Goal: Transaction & Acquisition: Book appointment/travel/reservation

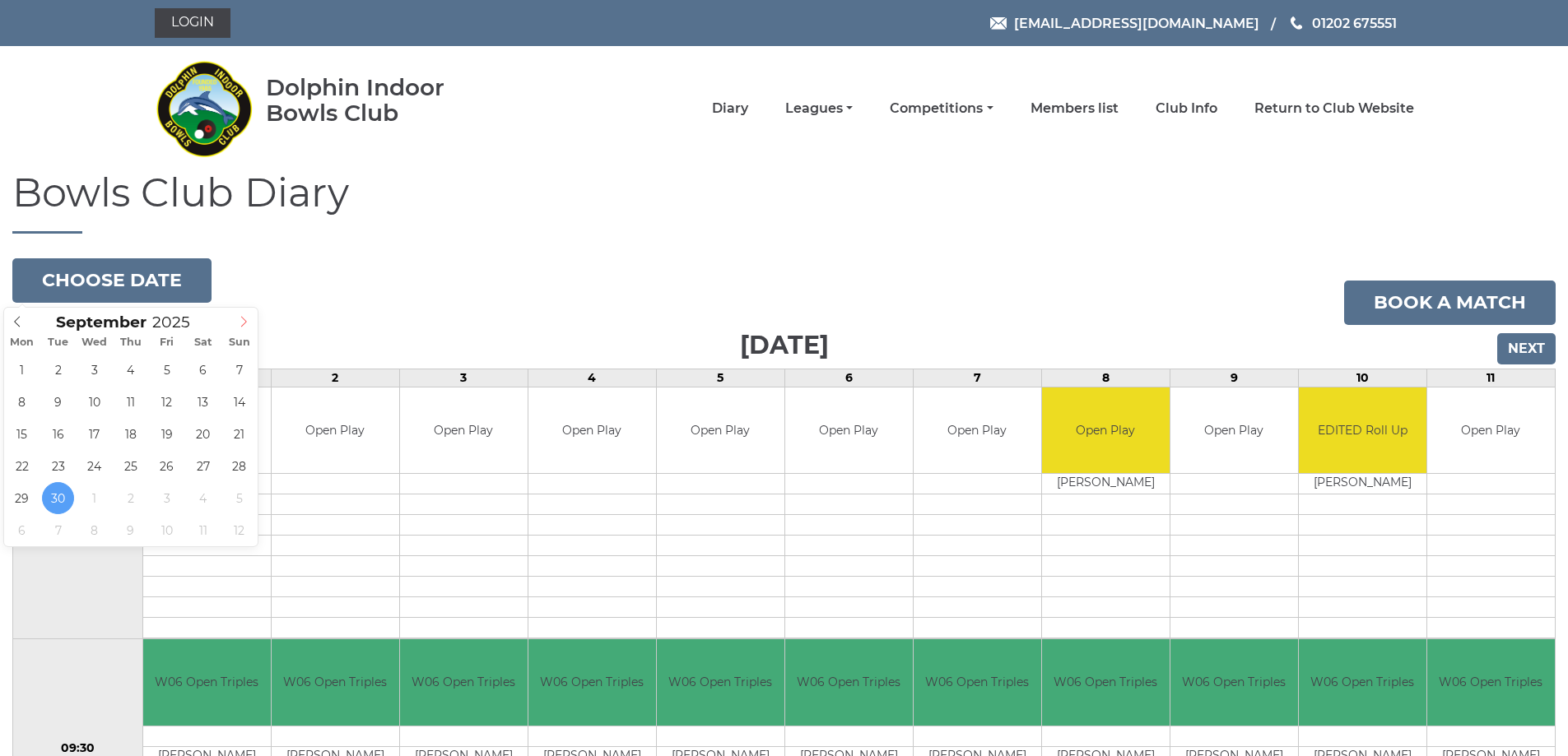
click at [244, 324] on icon at bounding box center [244, 321] width 6 height 11
type input "2025-10-08"
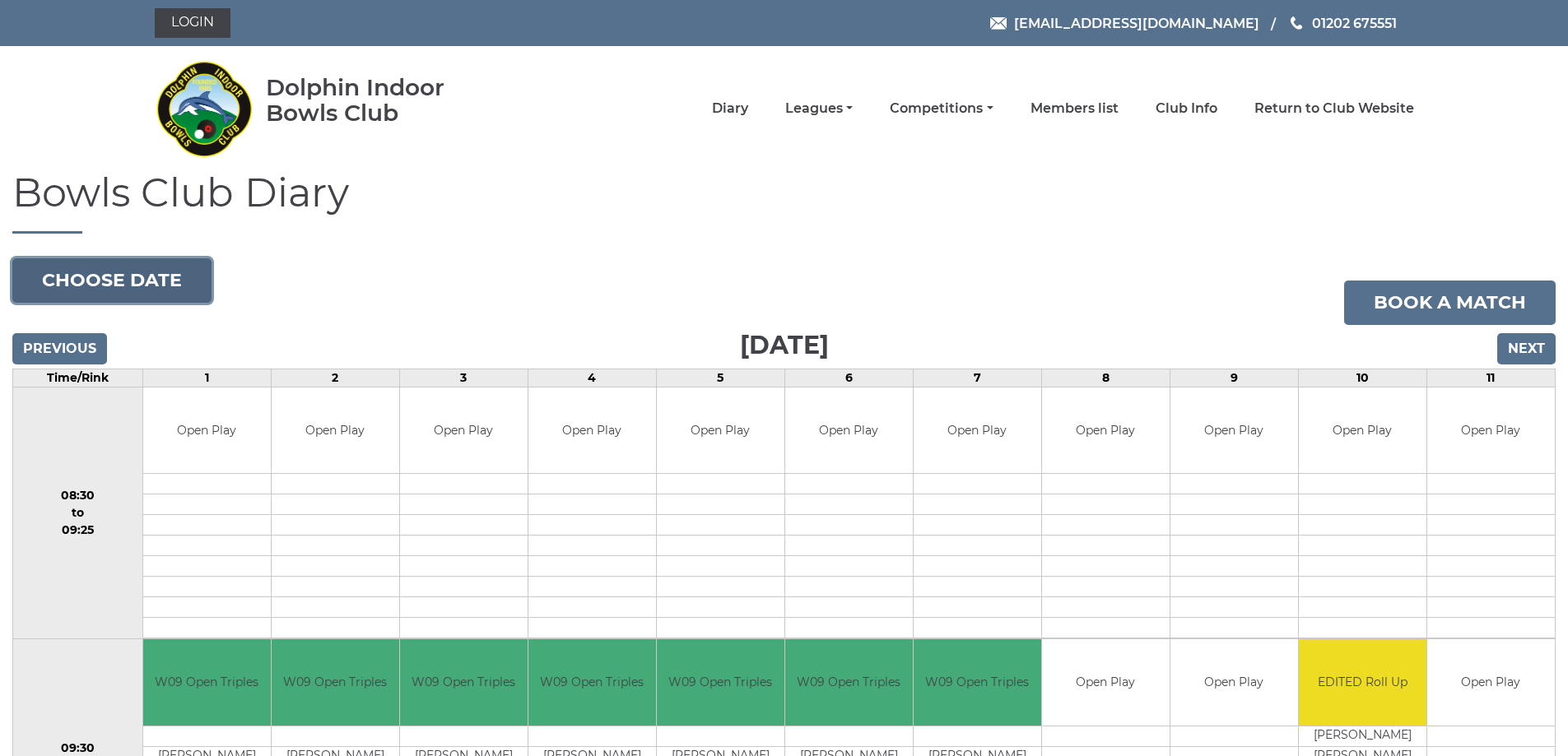
click at [109, 287] on button "Choose date" at bounding box center [111, 280] width 199 height 44
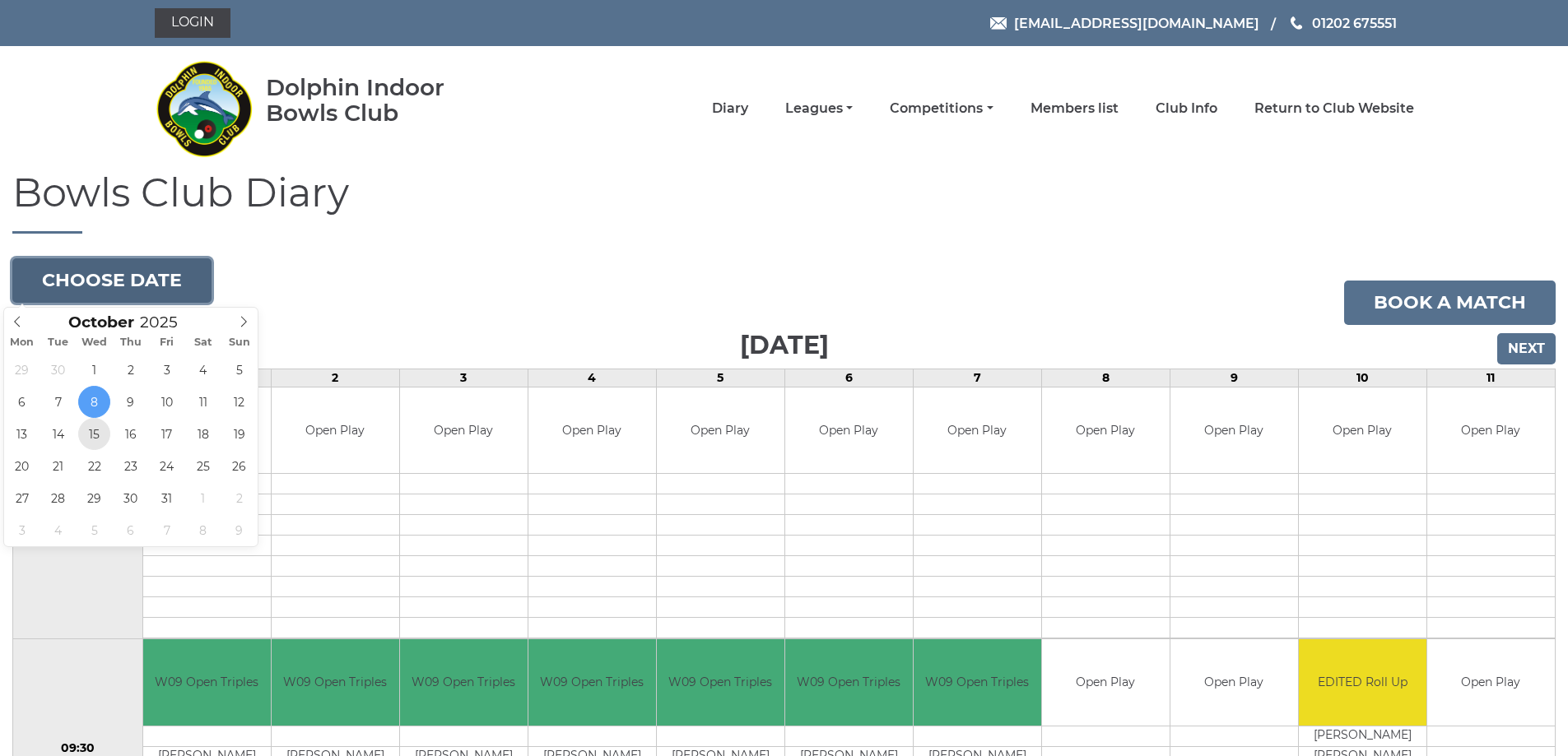
type input "2025-10-15"
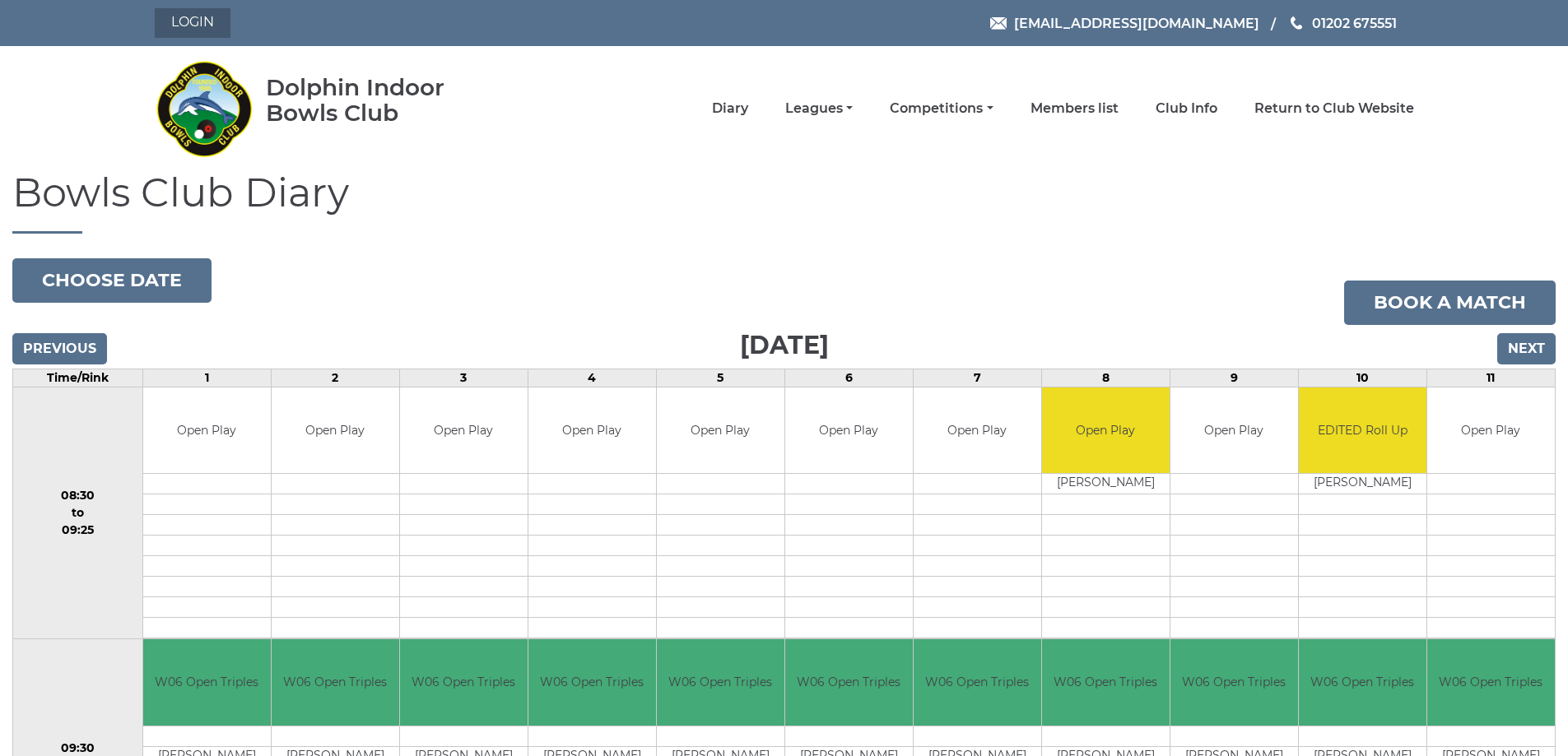
click at [188, 21] on link "Login" at bounding box center [192, 23] width 76 height 30
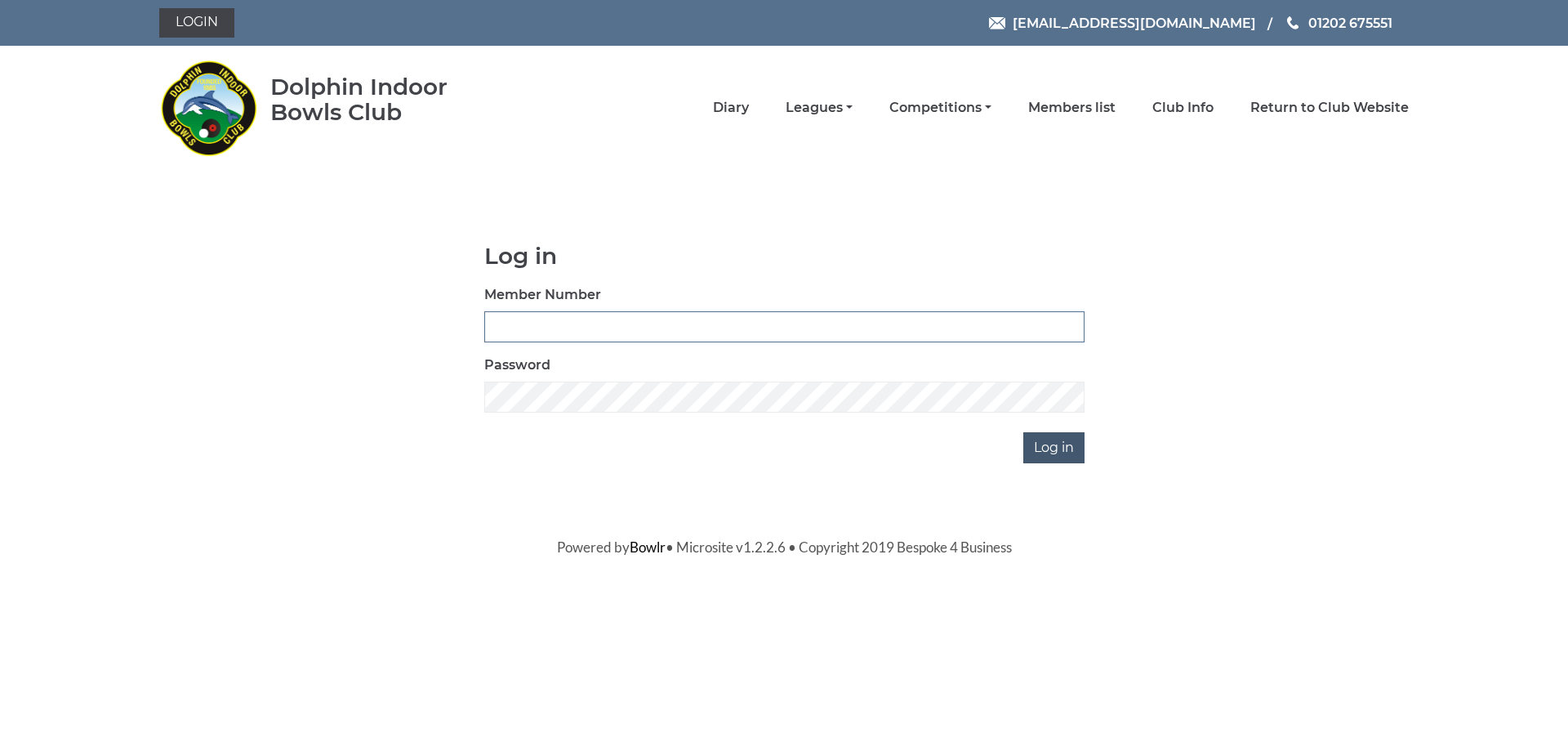
type input "3541"
click at [1057, 445] on input "Log in" at bounding box center [1054, 447] width 61 height 31
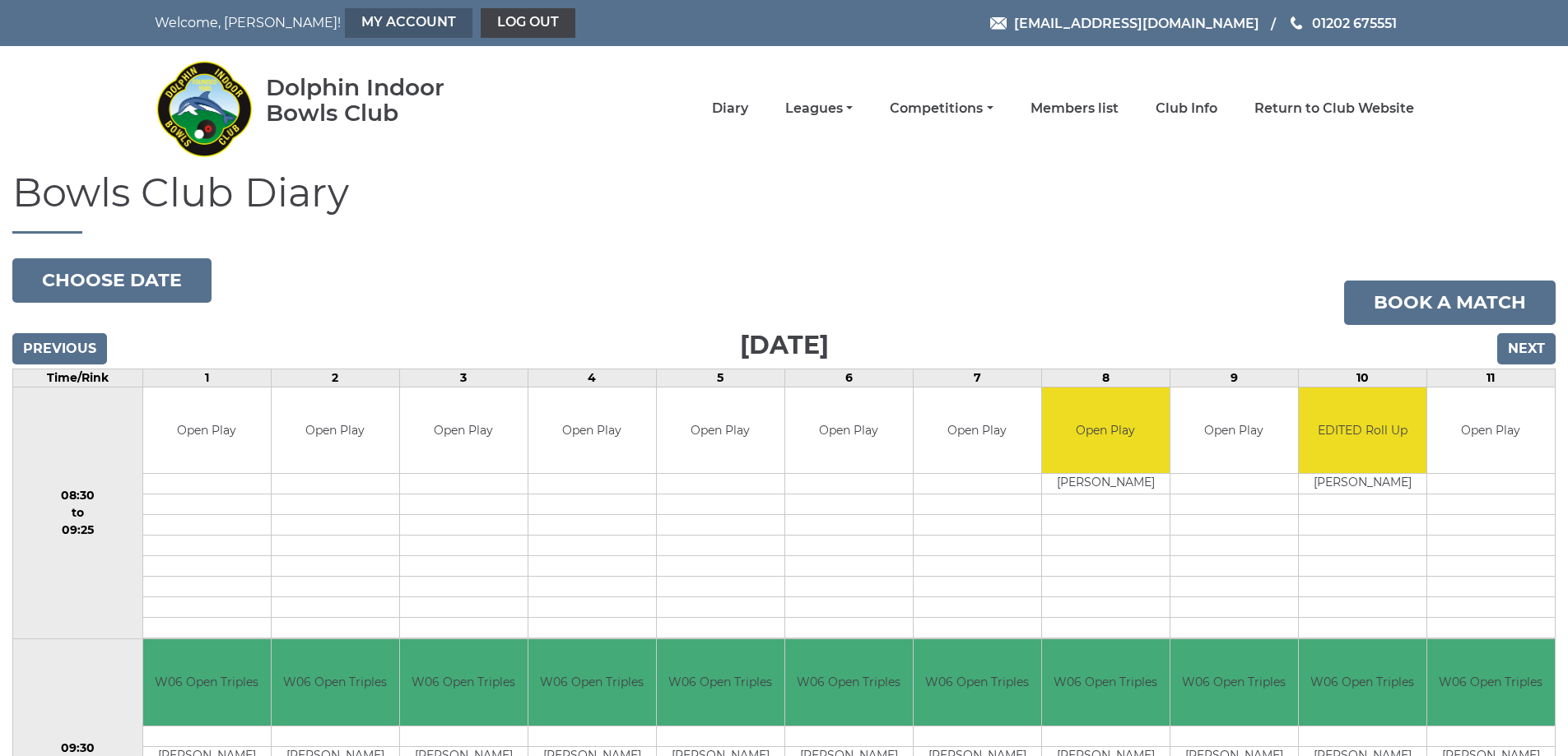
click at [350, 27] on link "My Account" at bounding box center [408, 23] width 127 height 30
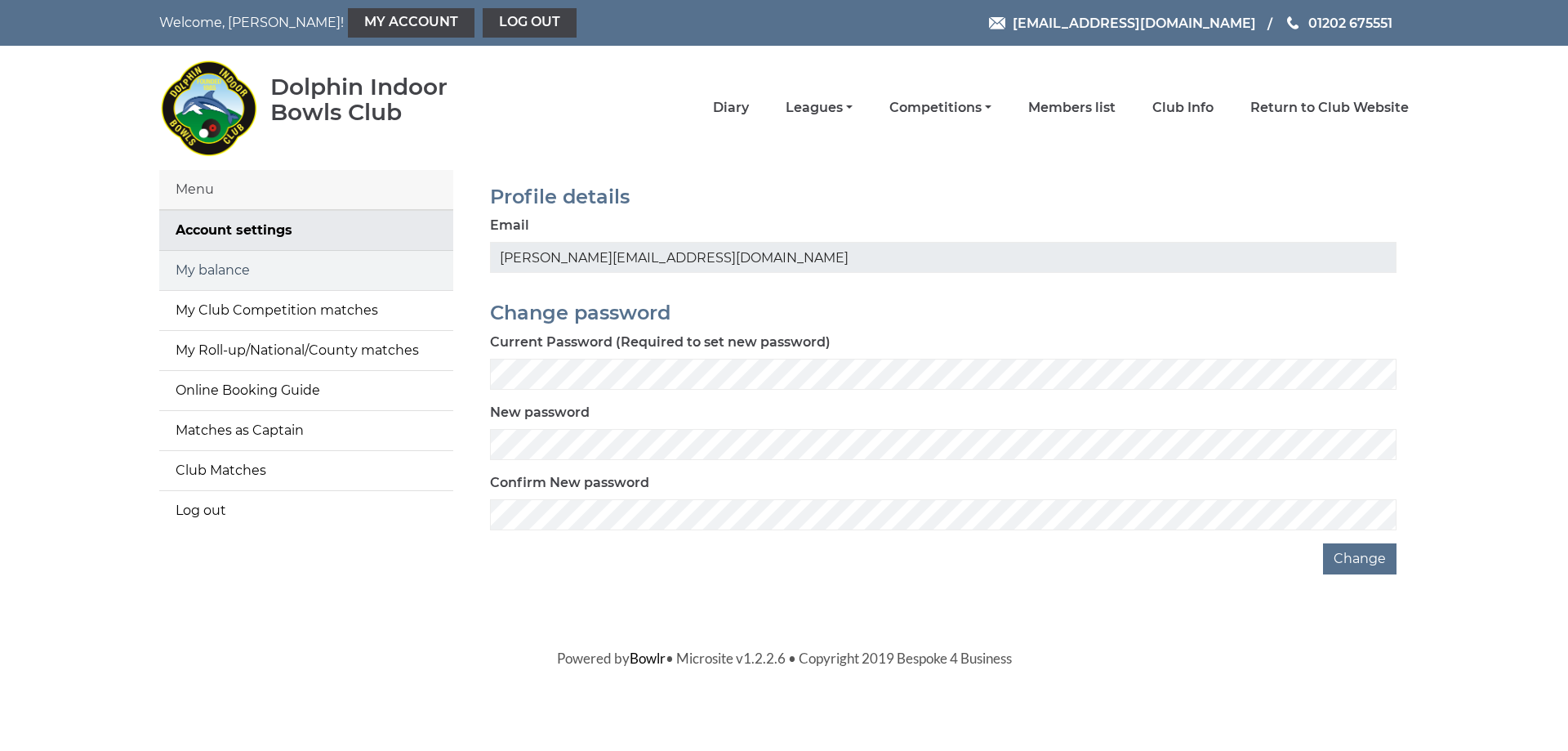
click at [244, 267] on link "My balance" at bounding box center [306, 271] width 294 height 39
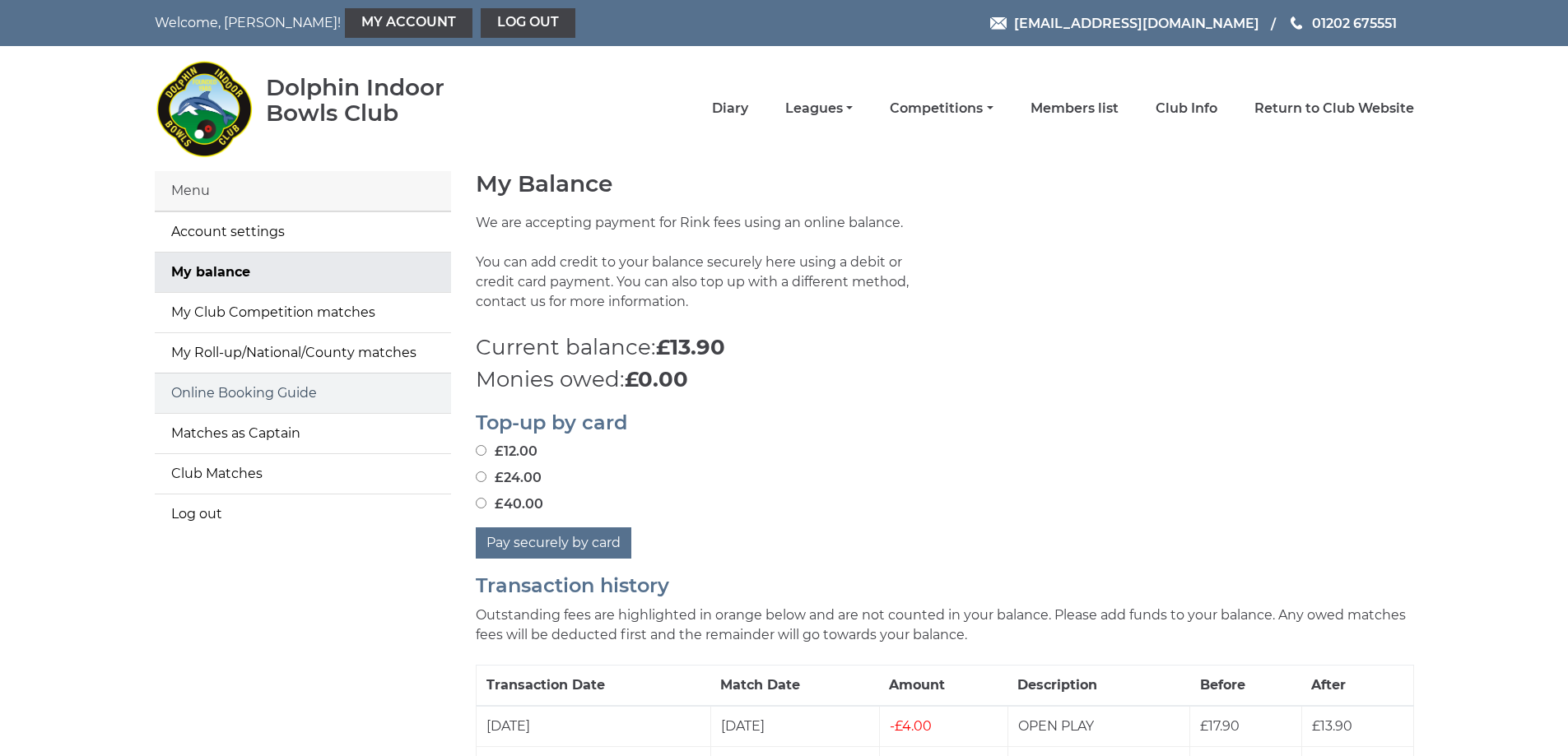
click at [281, 388] on link "Online Booking Guide" at bounding box center [302, 393] width 297 height 39
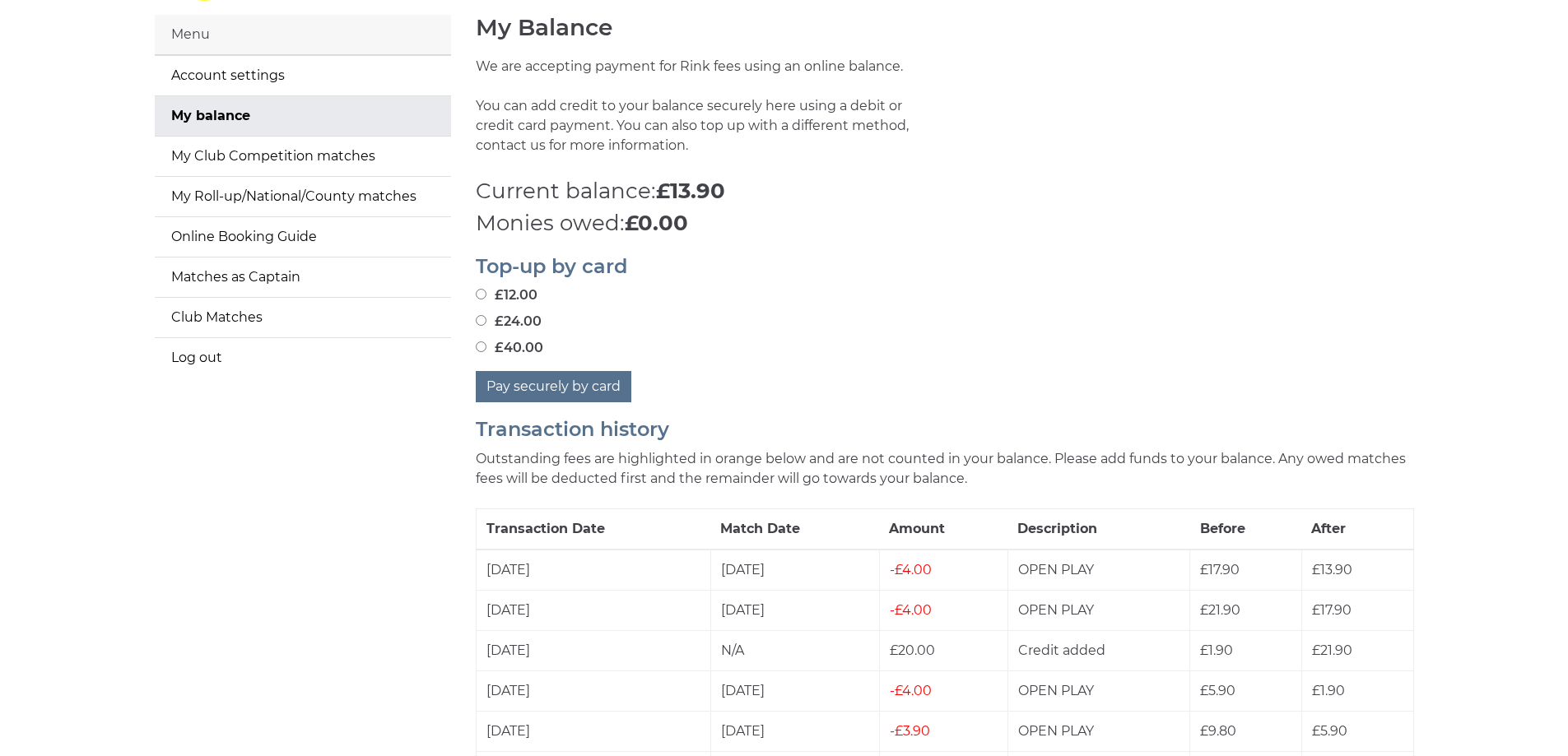
scroll to position [165, 0]
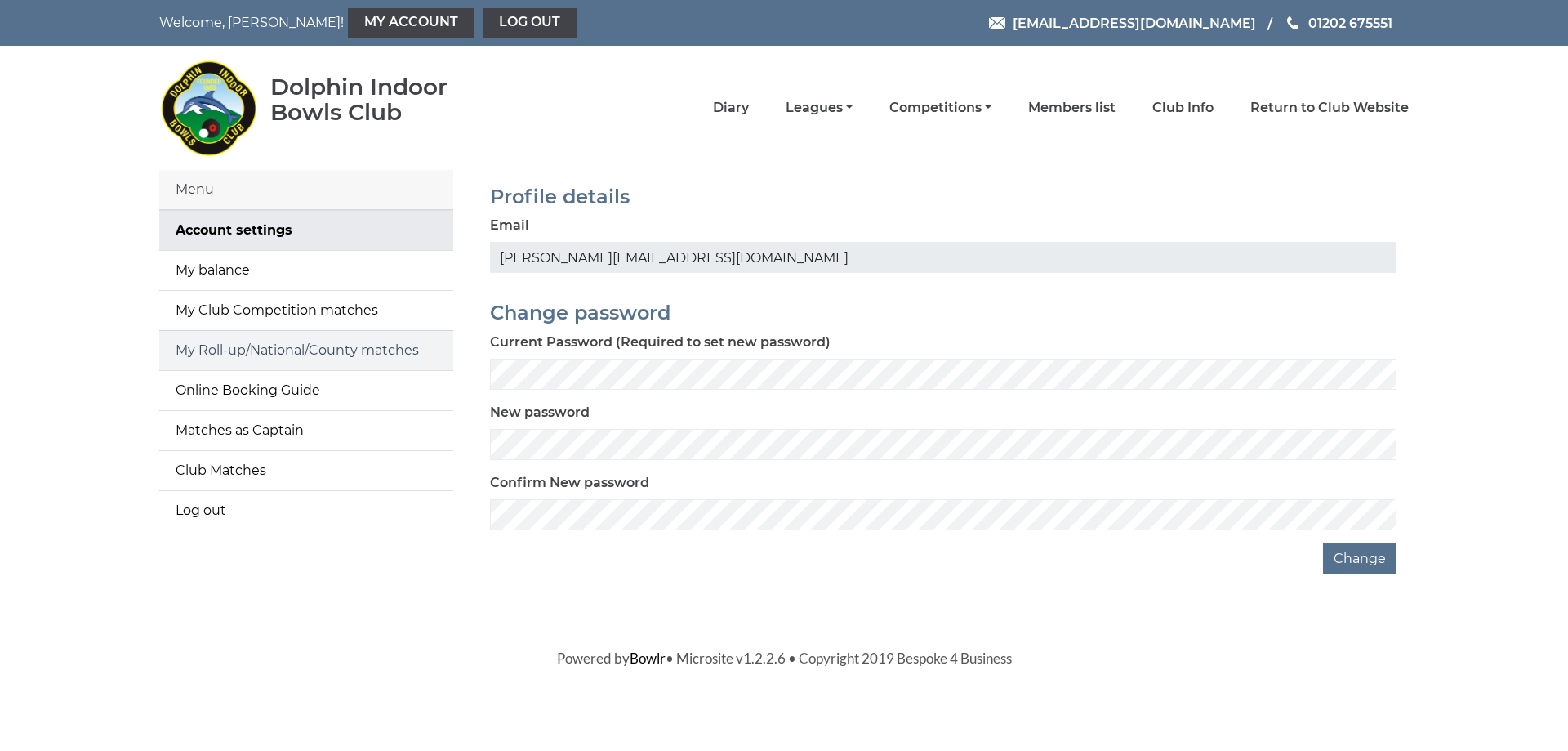
click at [303, 352] on link "My Roll-up/National/County matches" at bounding box center [306, 350] width 294 height 39
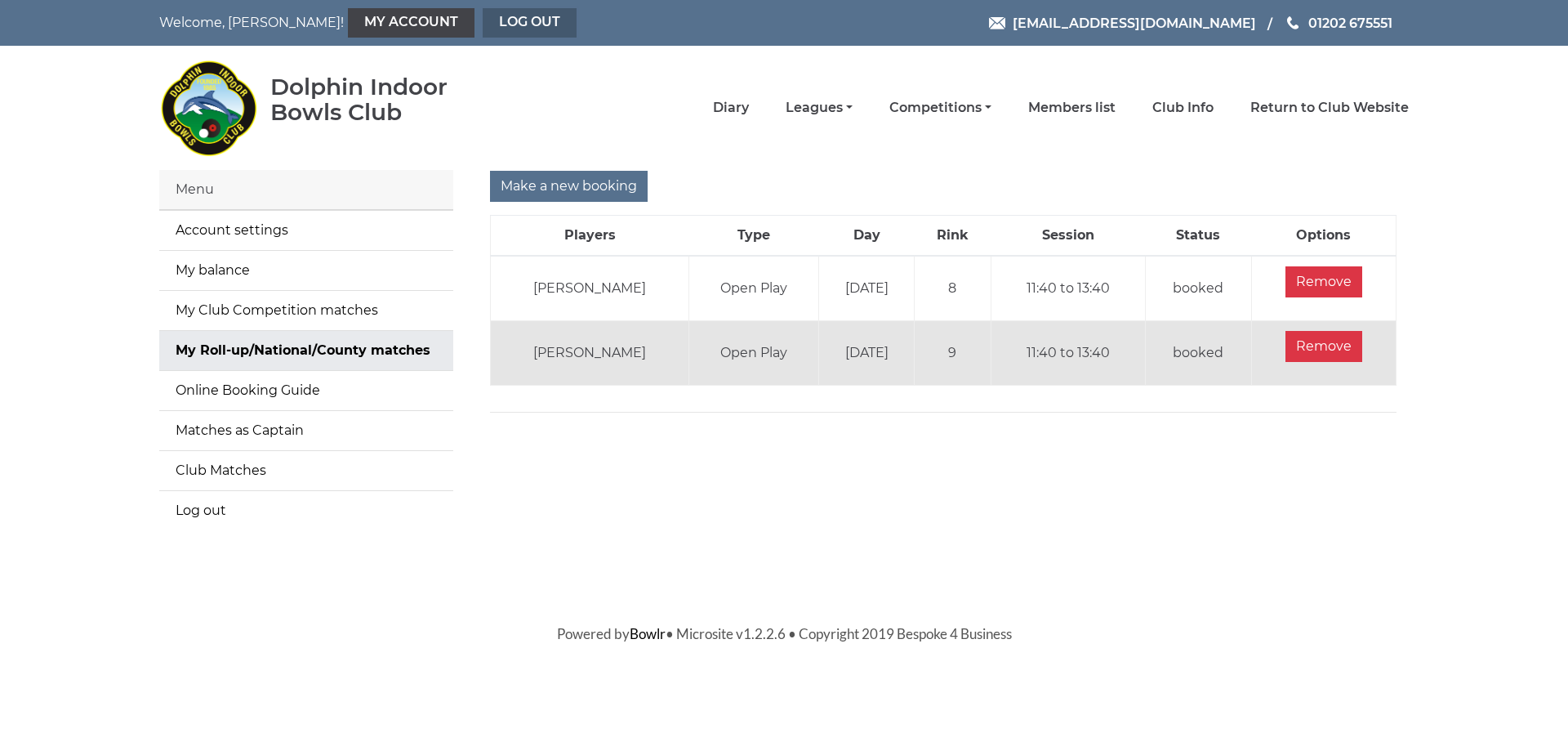
click at [483, 28] on link "Log out" at bounding box center [529, 23] width 94 height 30
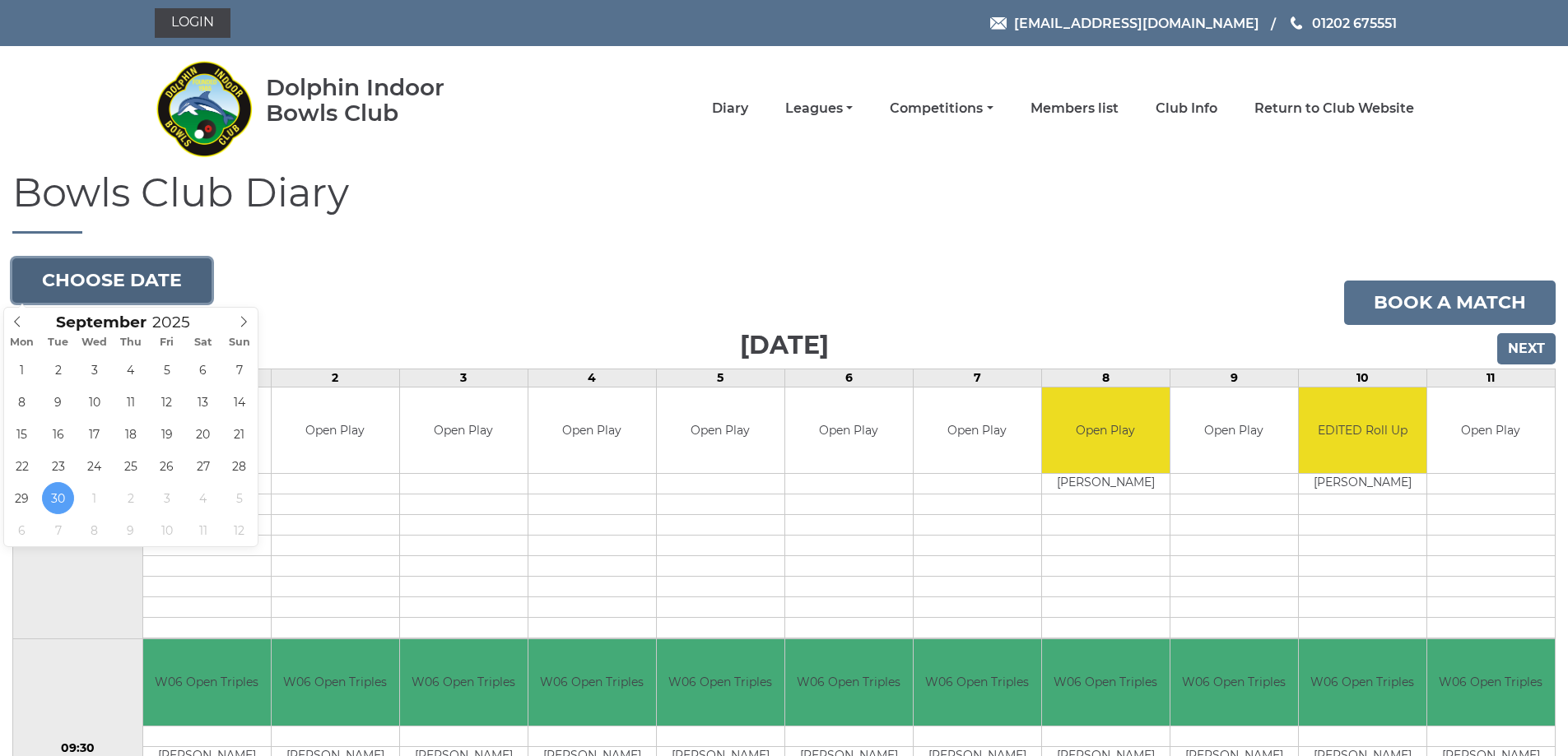
click at [127, 280] on button "Choose date" at bounding box center [111, 280] width 199 height 44
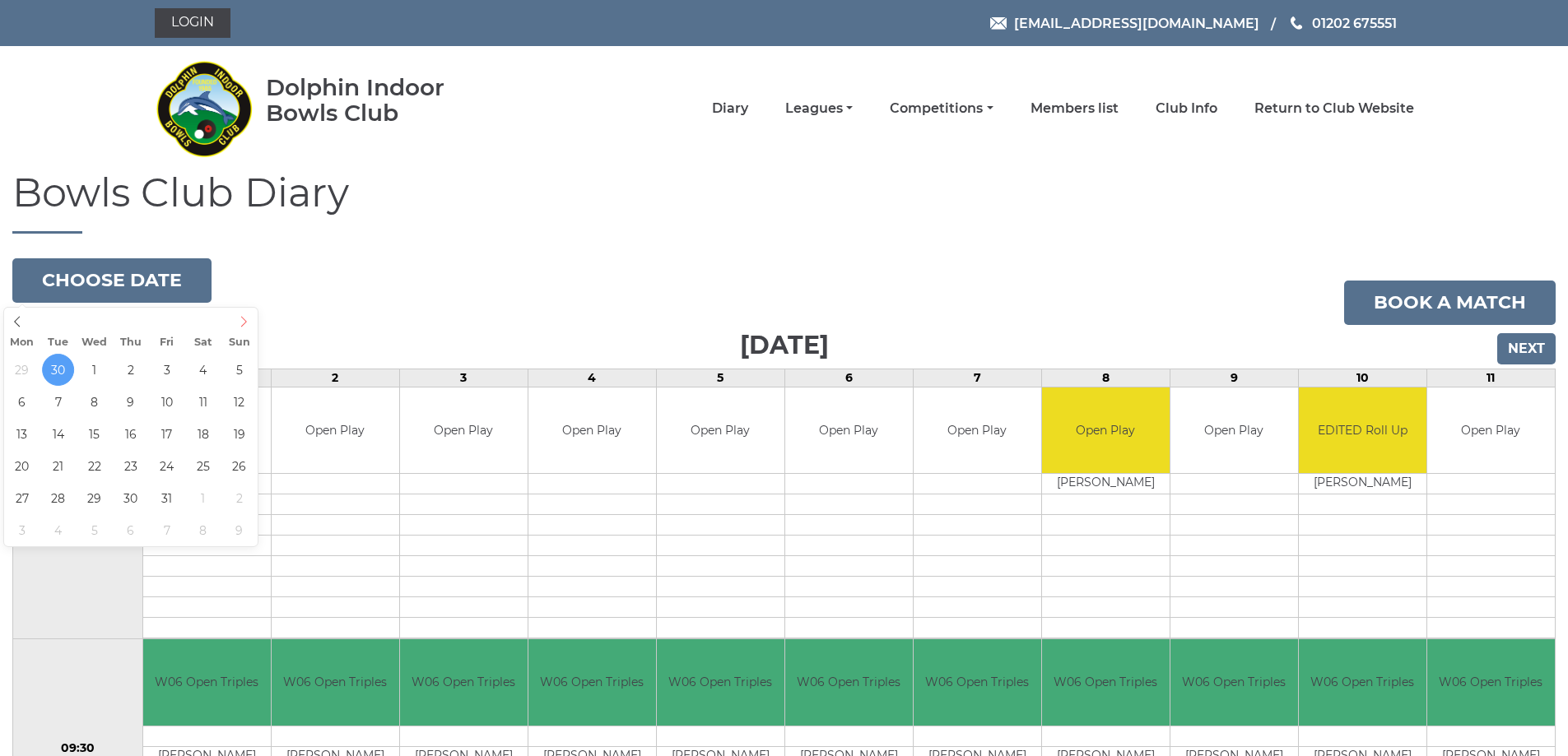
click at [242, 324] on icon at bounding box center [243, 321] width 11 height 11
type input "[DATE]"
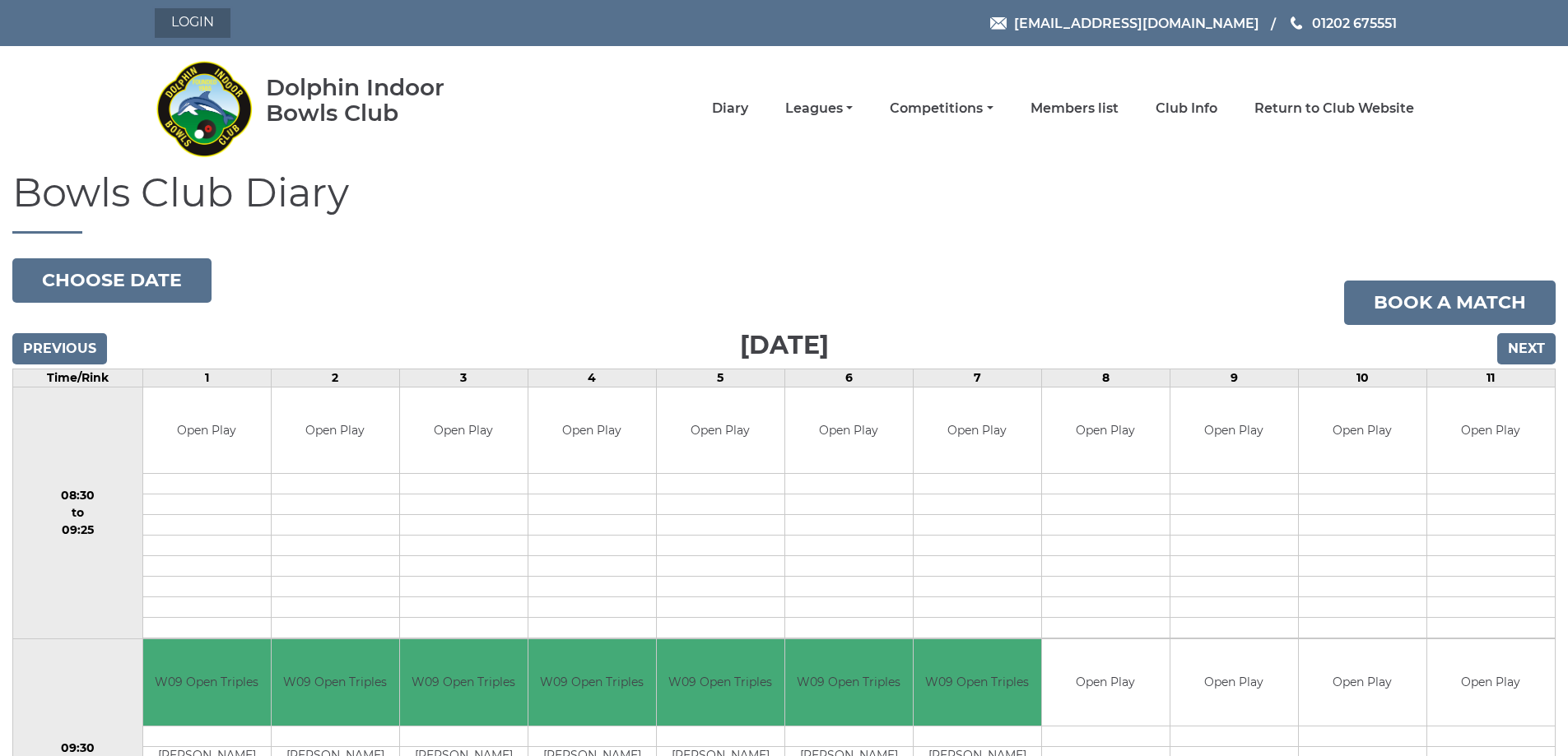
click at [184, 20] on link "Login" at bounding box center [192, 23] width 76 height 30
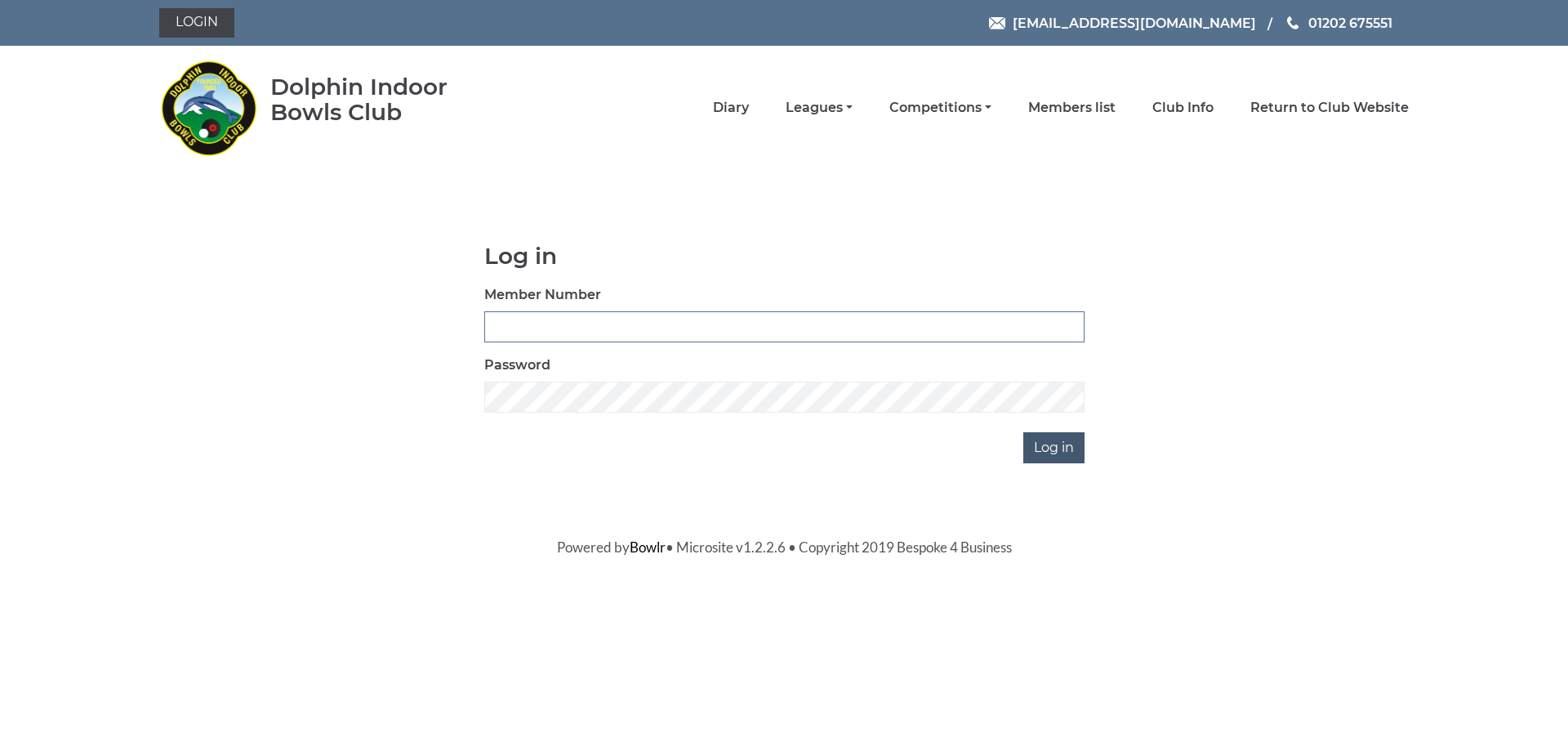
type input "3541"
click at [1069, 452] on input "Log in" at bounding box center [1054, 447] width 61 height 31
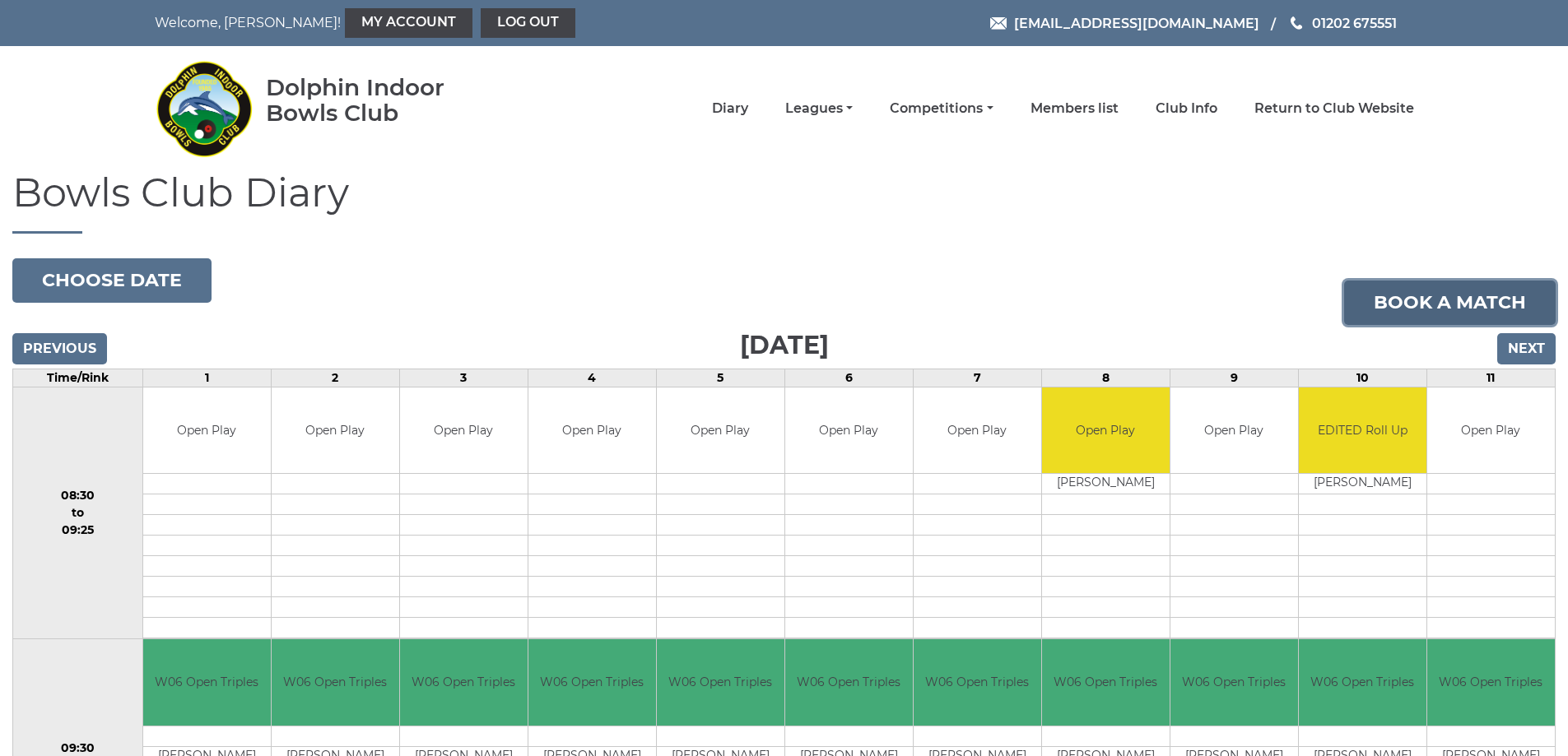
click at [1462, 302] on link "Book a match" at bounding box center [1450, 302] width 212 height 44
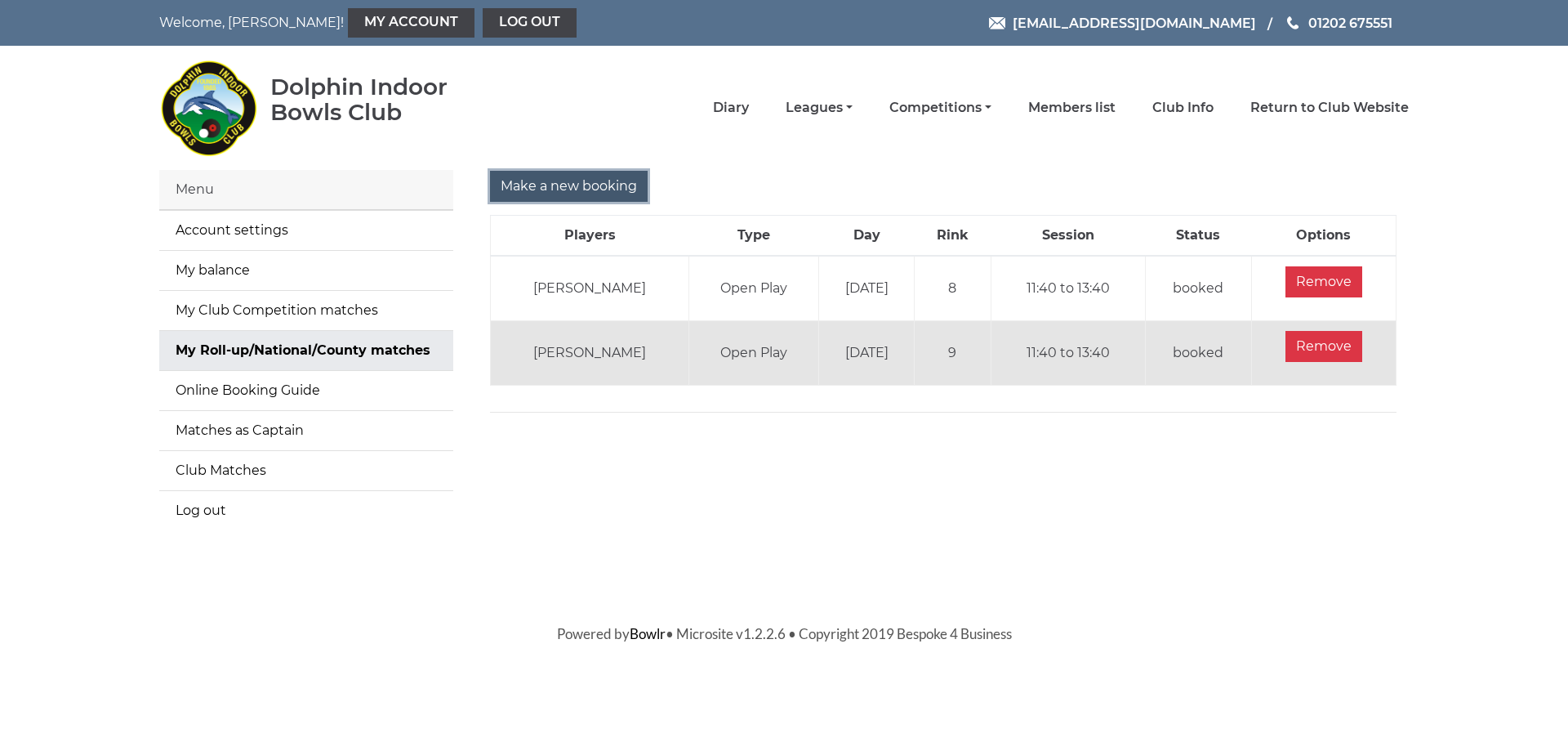
click at [577, 186] on input "Make a new booking" at bounding box center [569, 186] width 158 height 31
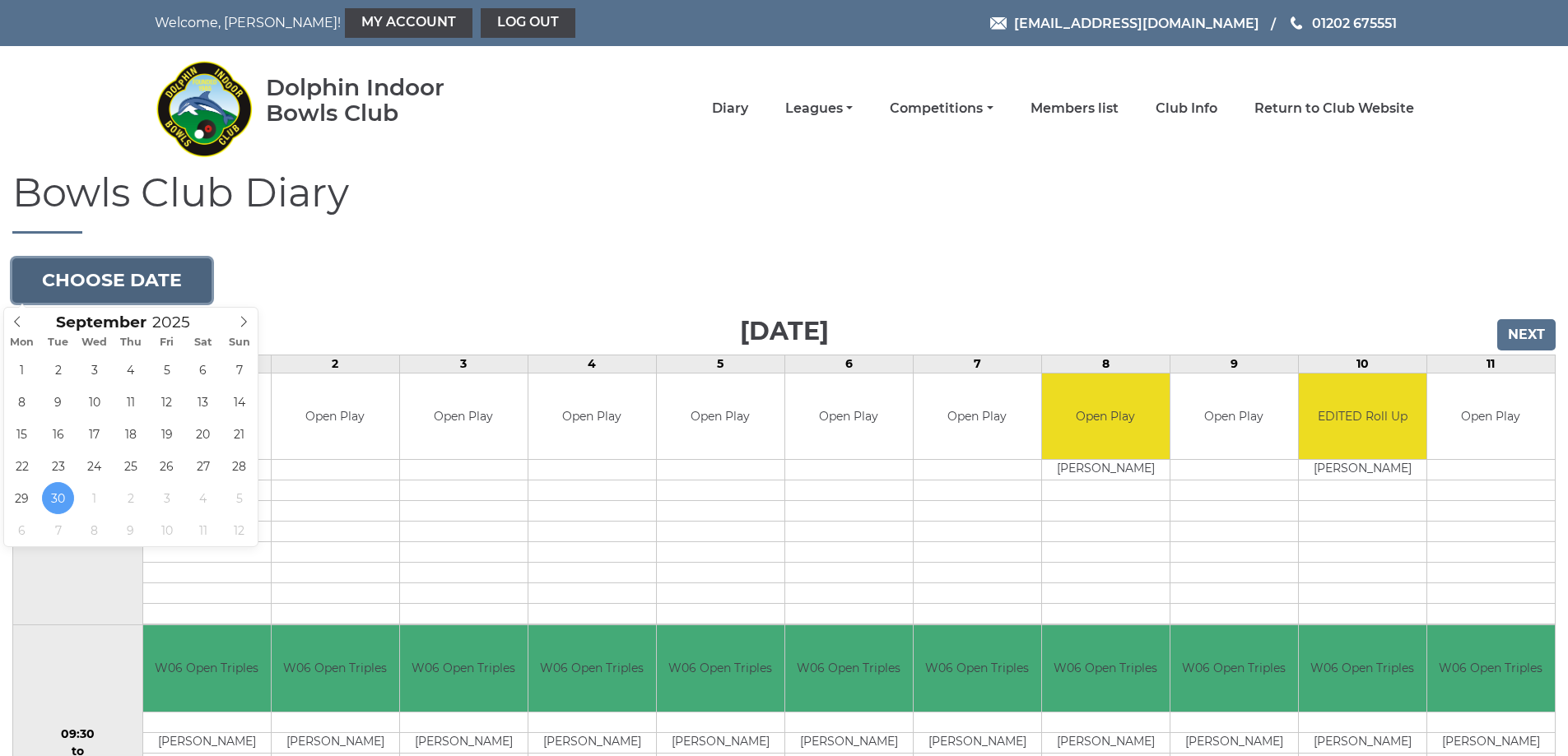
click at [116, 281] on button "Choose date" at bounding box center [111, 280] width 199 height 44
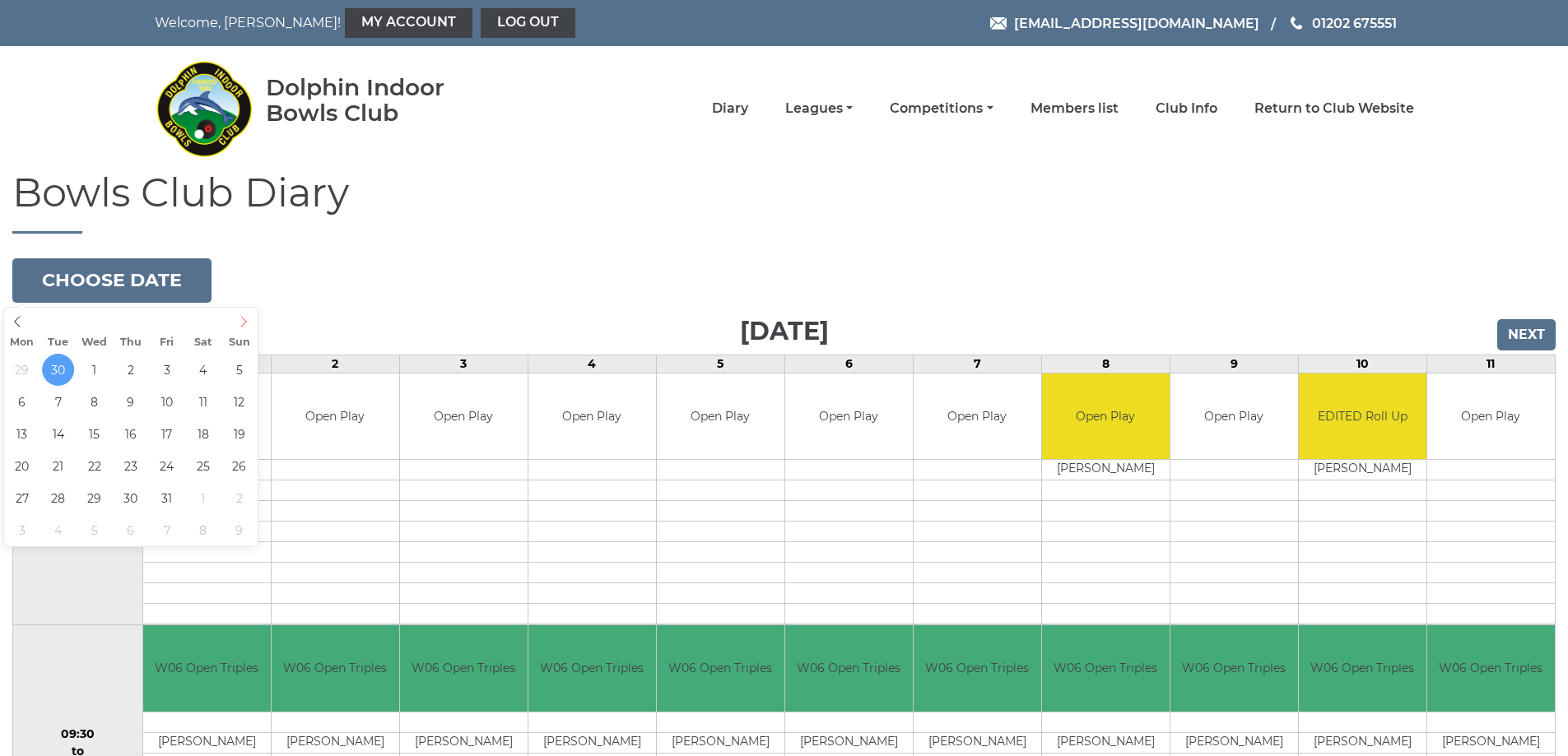
click at [242, 323] on icon at bounding box center [243, 321] width 11 height 11
type input "[DATE]"
click at [241, 323] on icon at bounding box center [243, 321] width 11 height 11
type input "[DATE]"
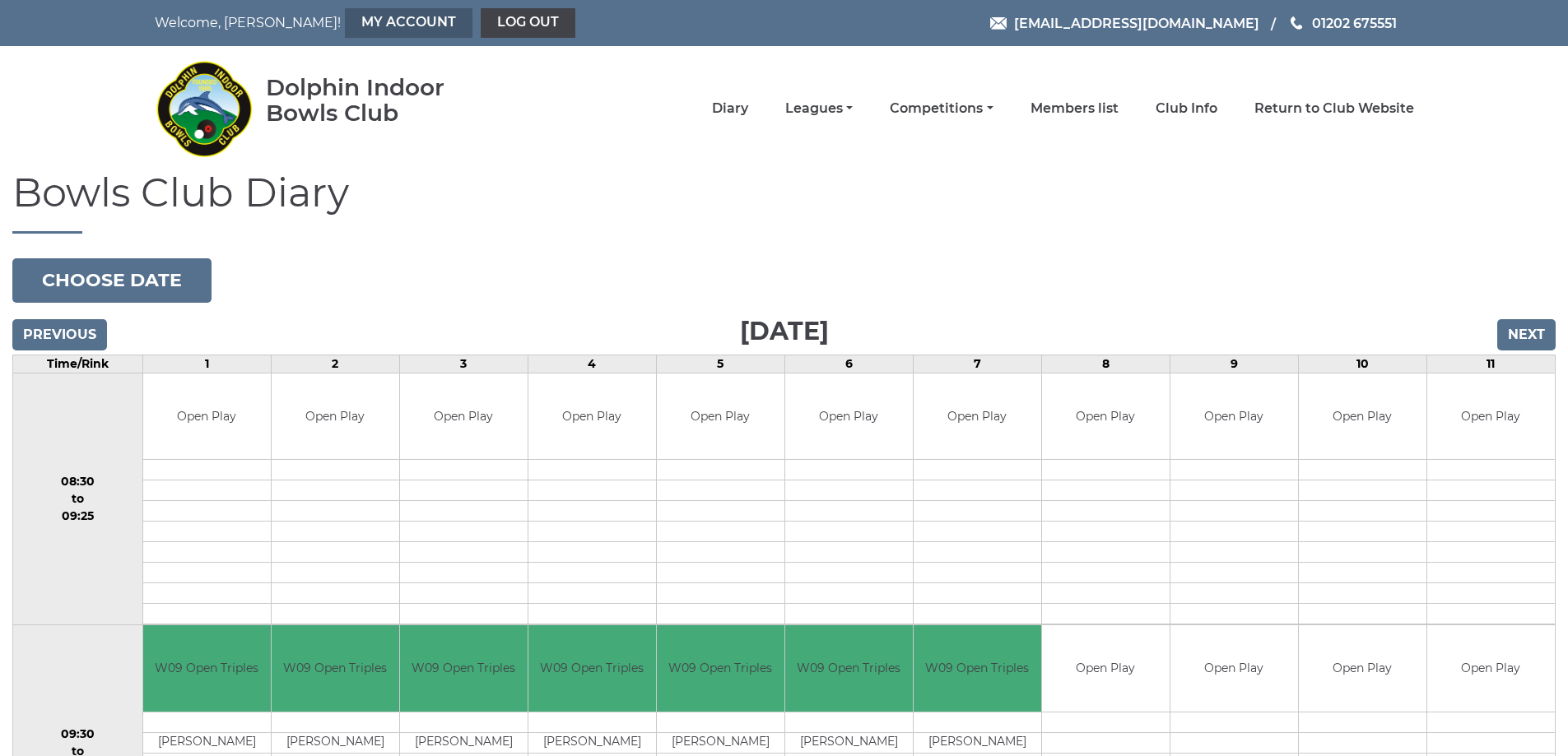
click at [345, 22] on link "My Account" at bounding box center [408, 23] width 127 height 30
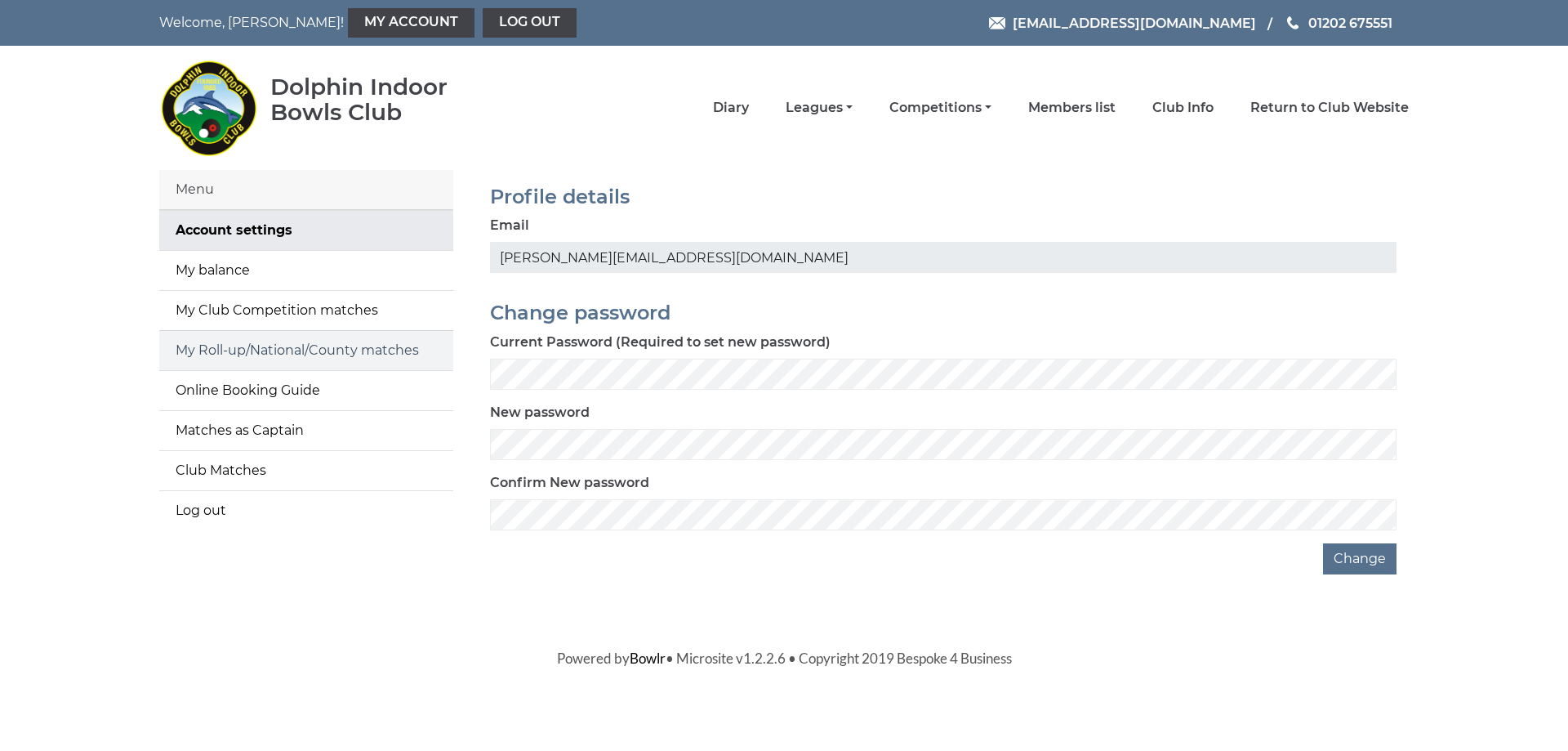
click at [259, 345] on link "My Roll-up/National/County matches" at bounding box center [306, 350] width 294 height 39
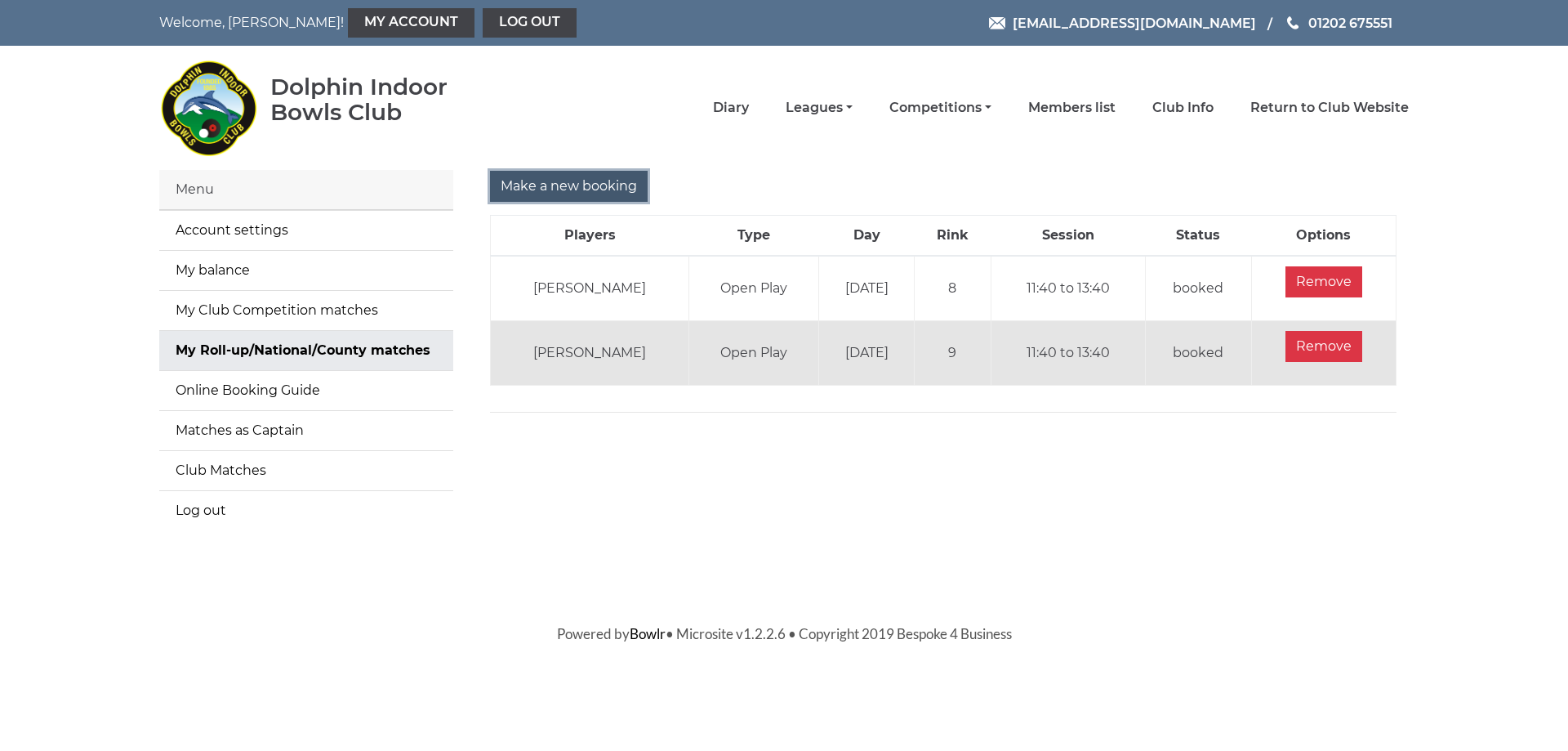
click at [561, 188] on input "Make a new booking" at bounding box center [569, 186] width 158 height 31
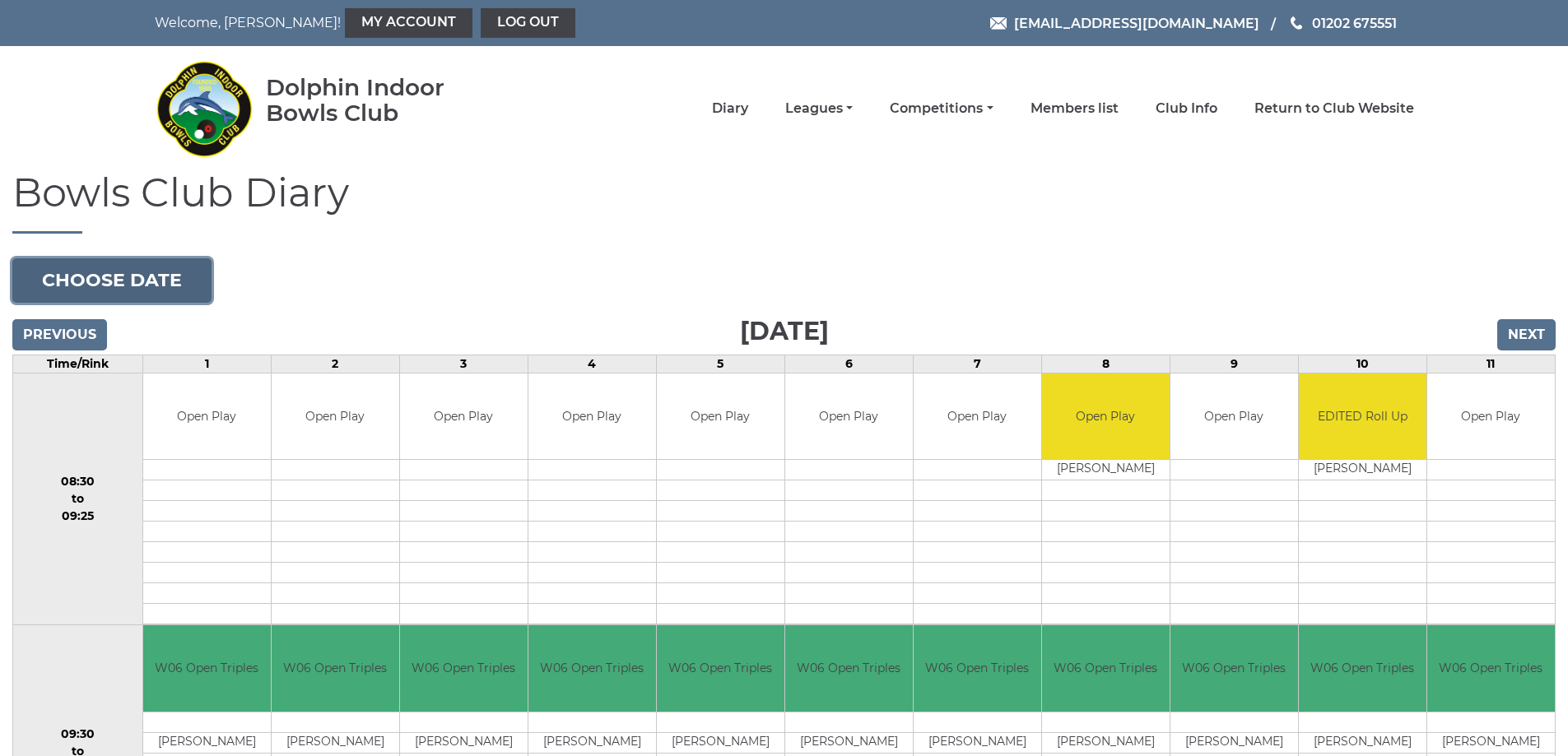
drag, startPoint x: 156, startPoint y: 290, endPoint x: 160, endPoint y: 280, distance: 10.8
click at [157, 287] on button "Choose date" at bounding box center [111, 280] width 199 height 44
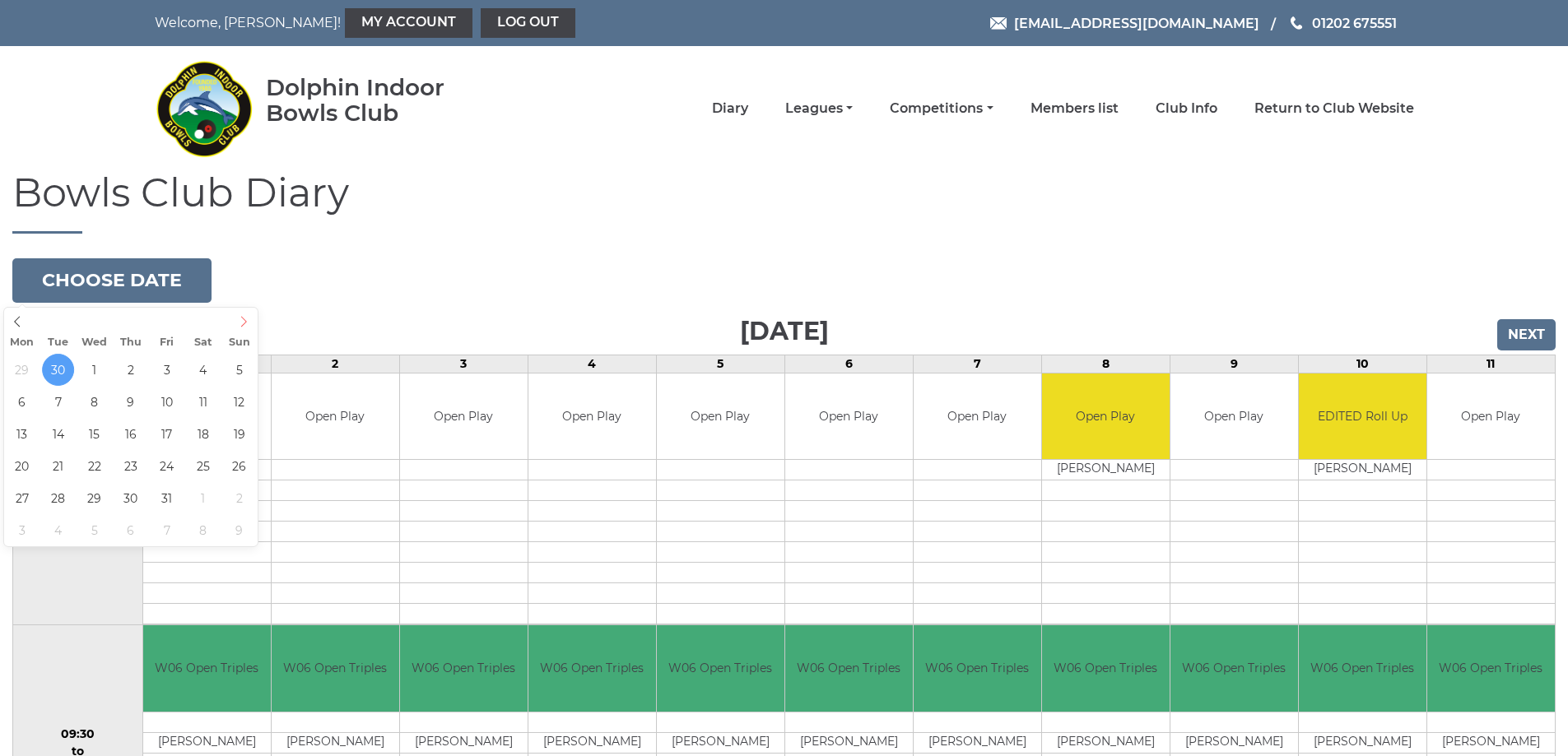
click at [246, 324] on icon at bounding box center [243, 321] width 11 height 11
type input "2025-10-15"
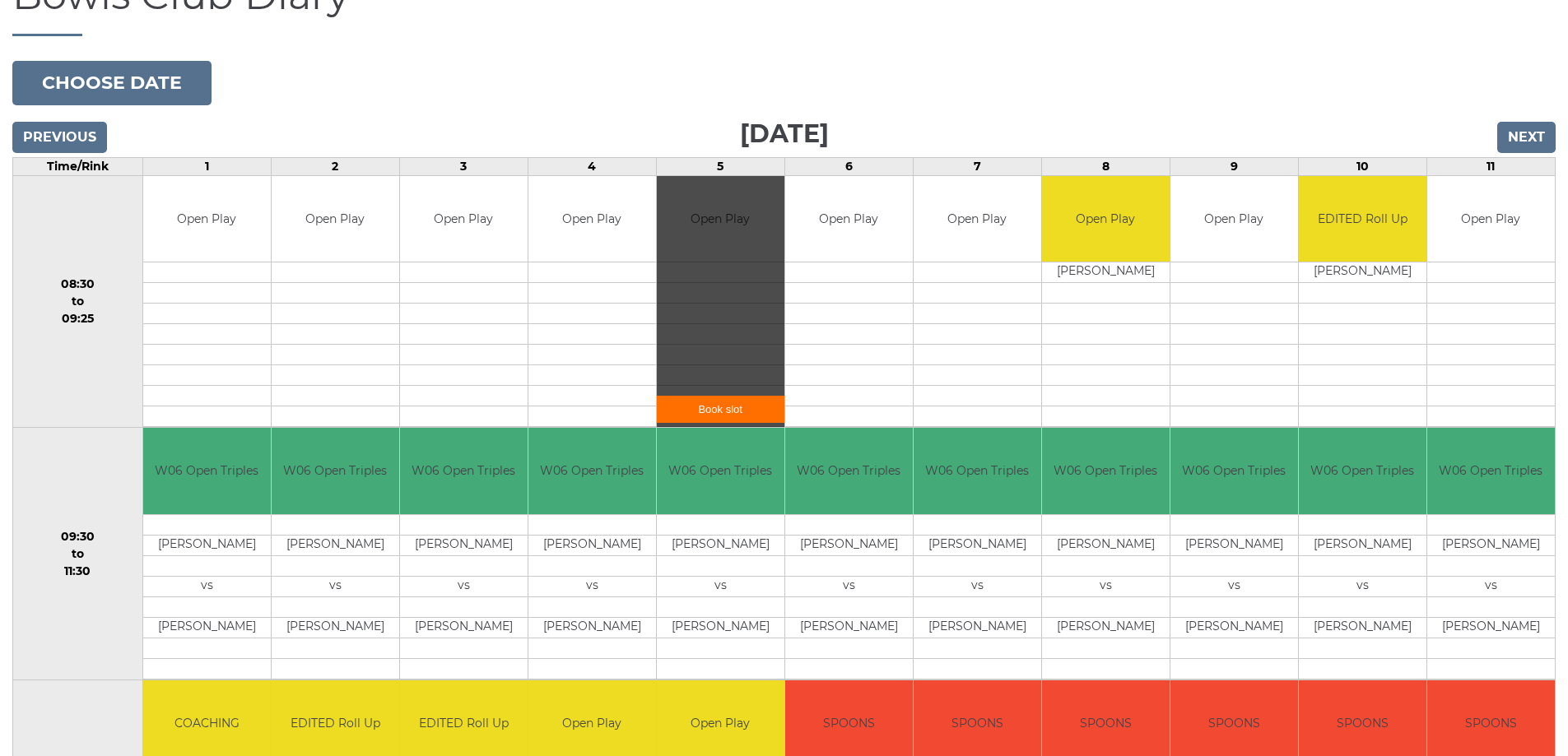
scroll to position [247, 0]
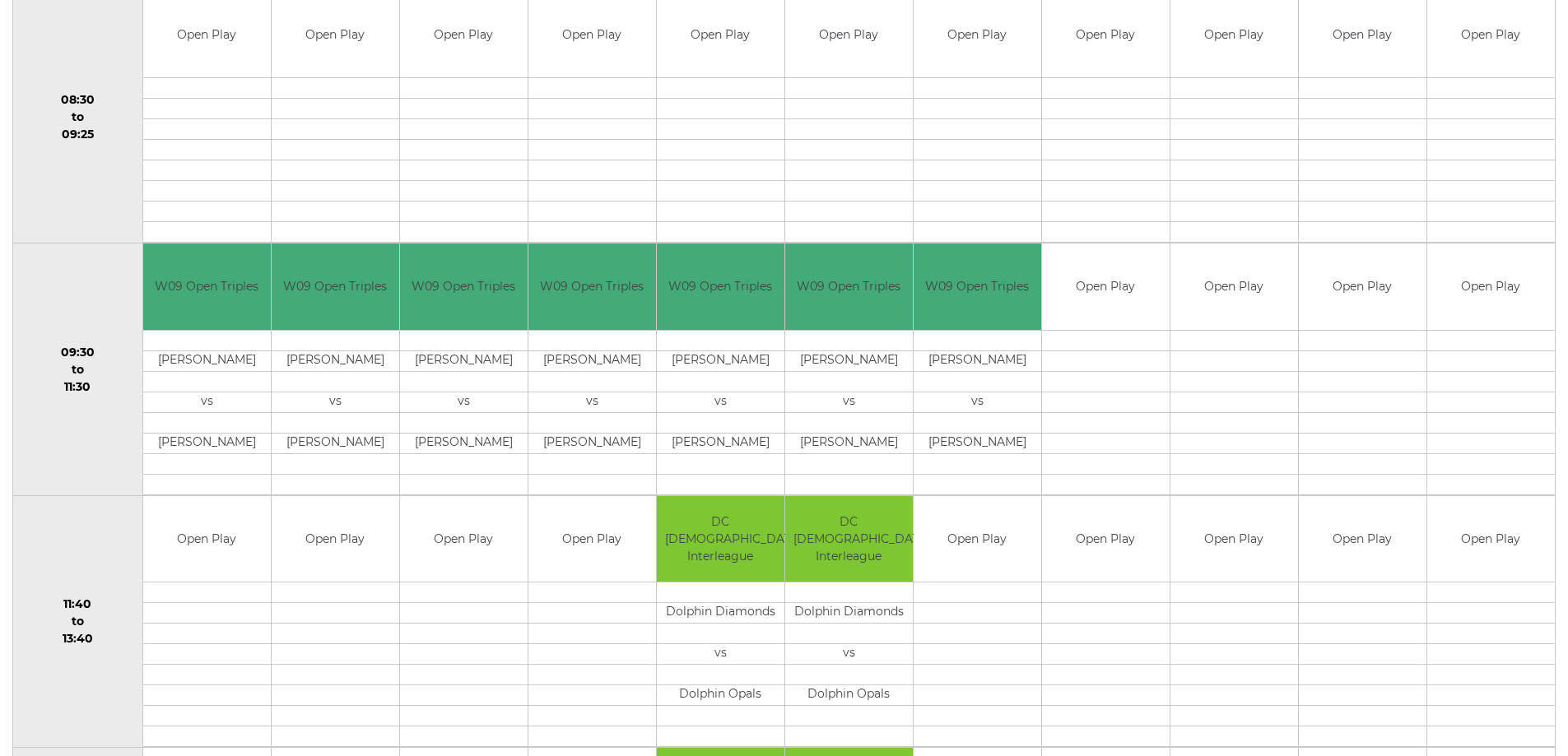
scroll to position [576, 0]
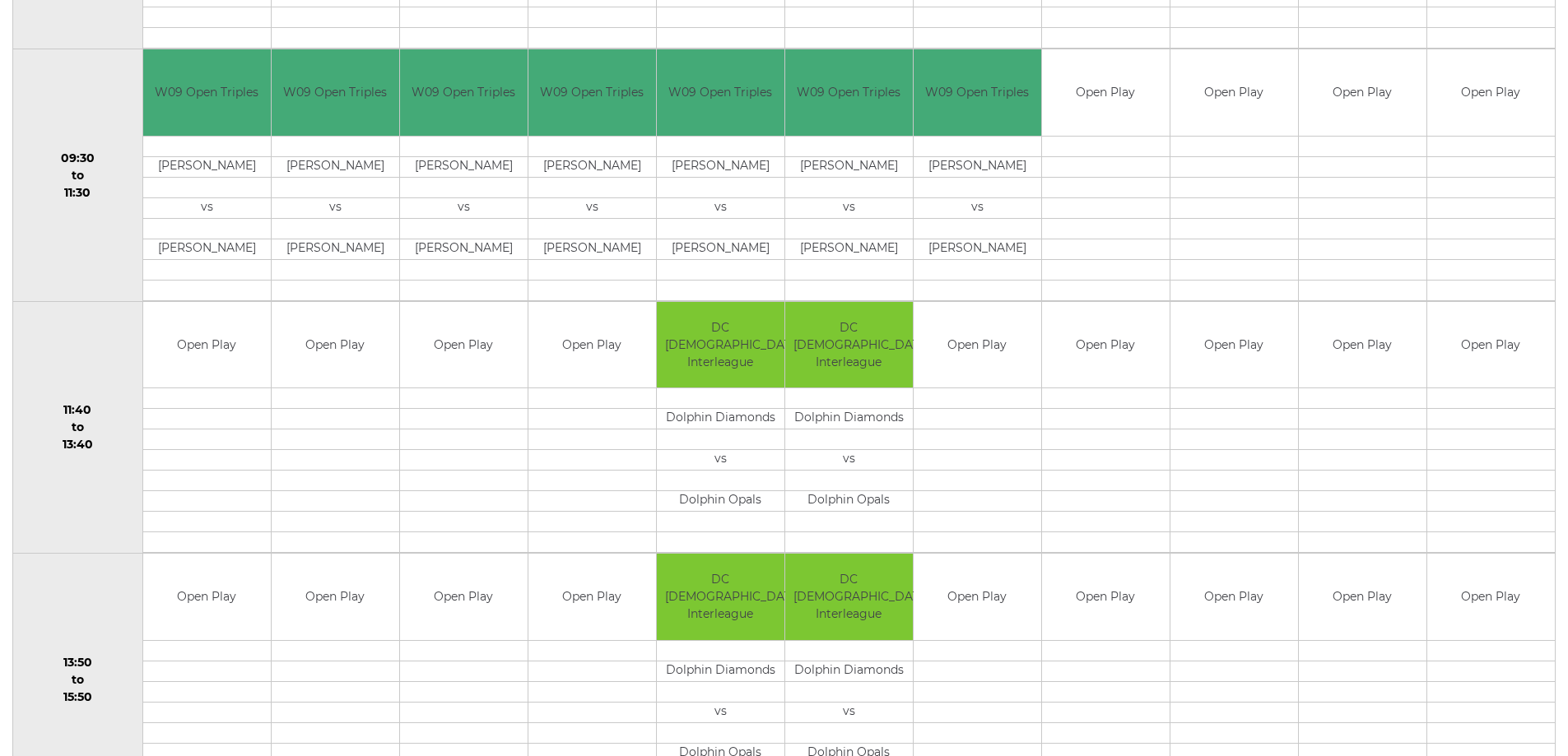
click at [460, 535] on td at bounding box center [463, 542] width 127 height 21
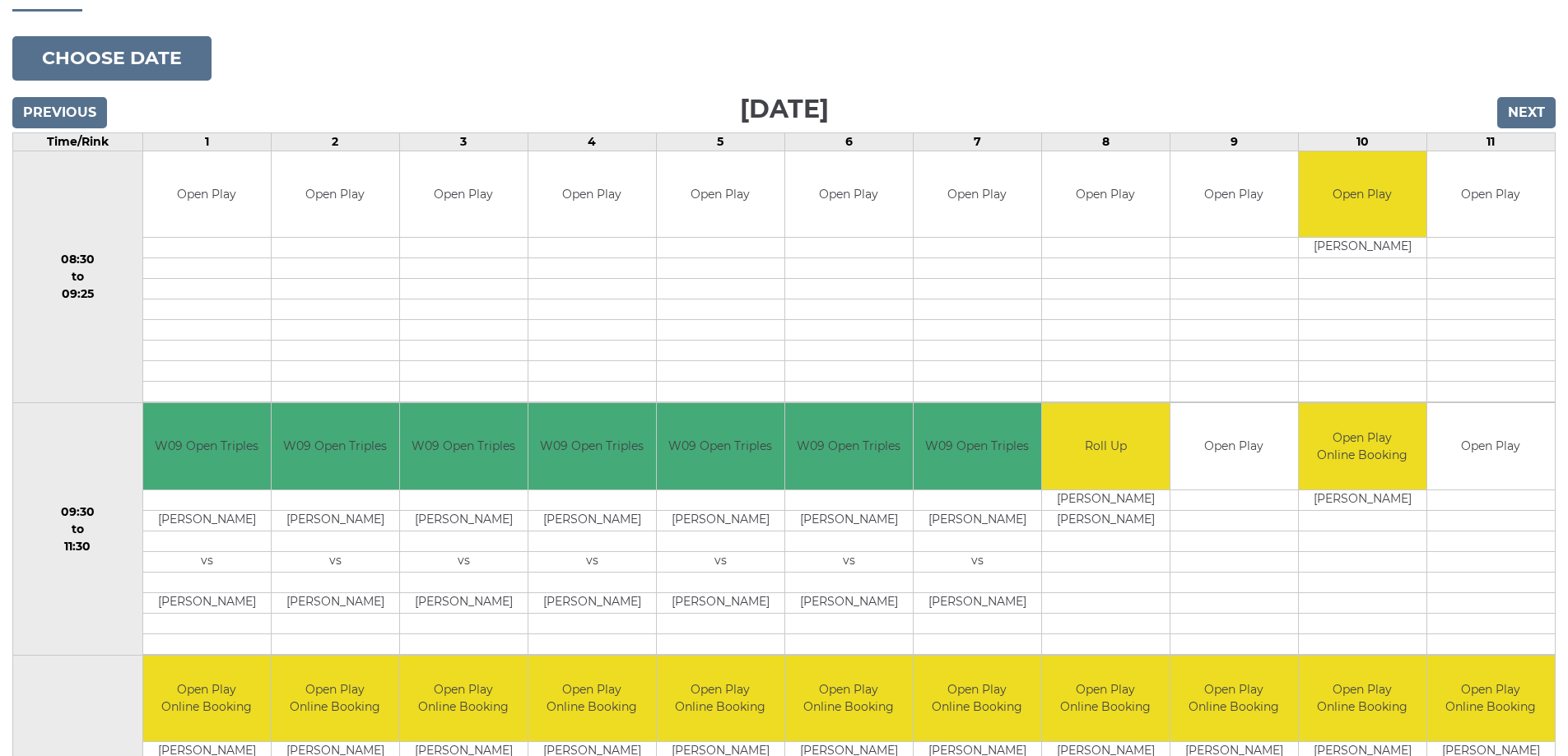
scroll to position [165, 0]
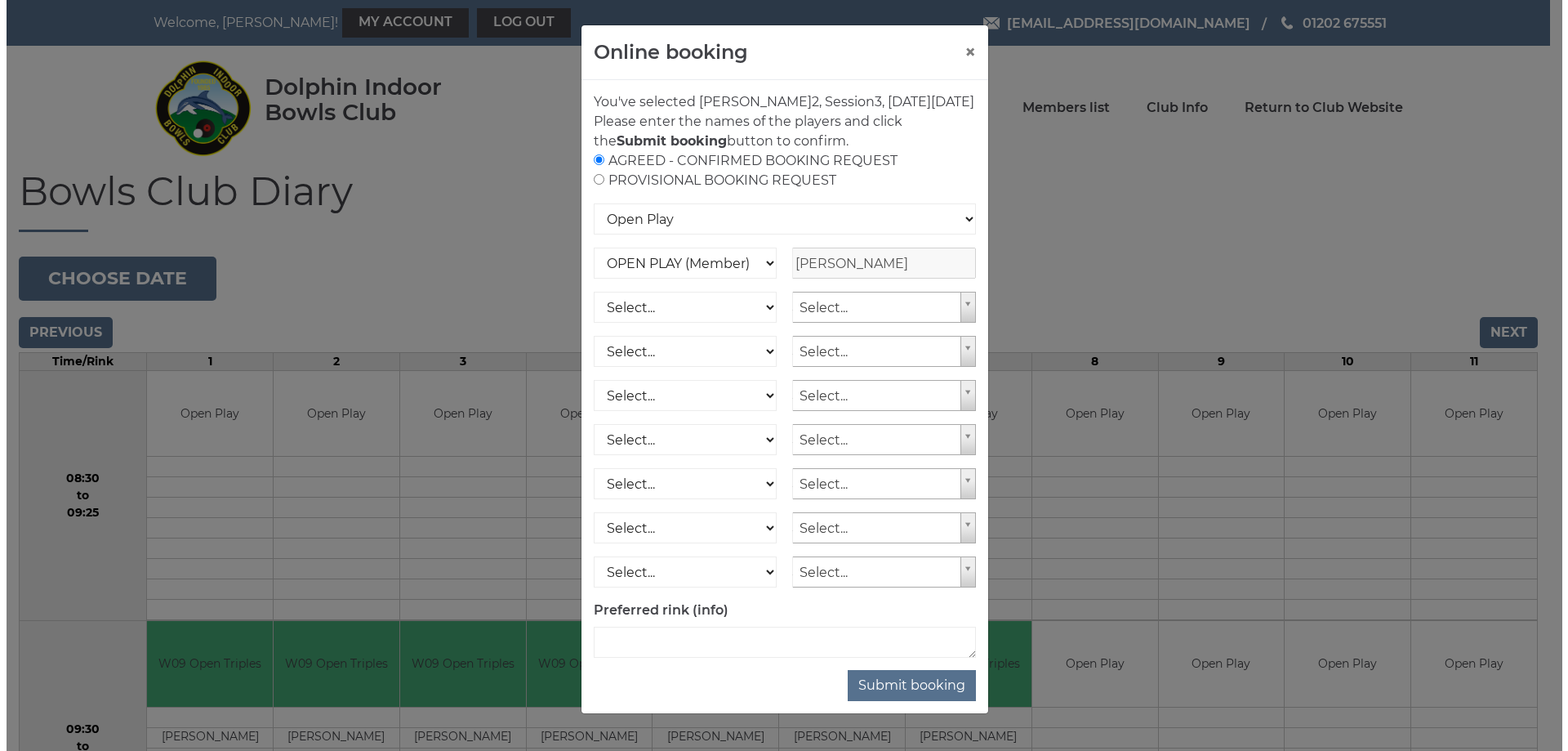
scroll to position [653, 0]
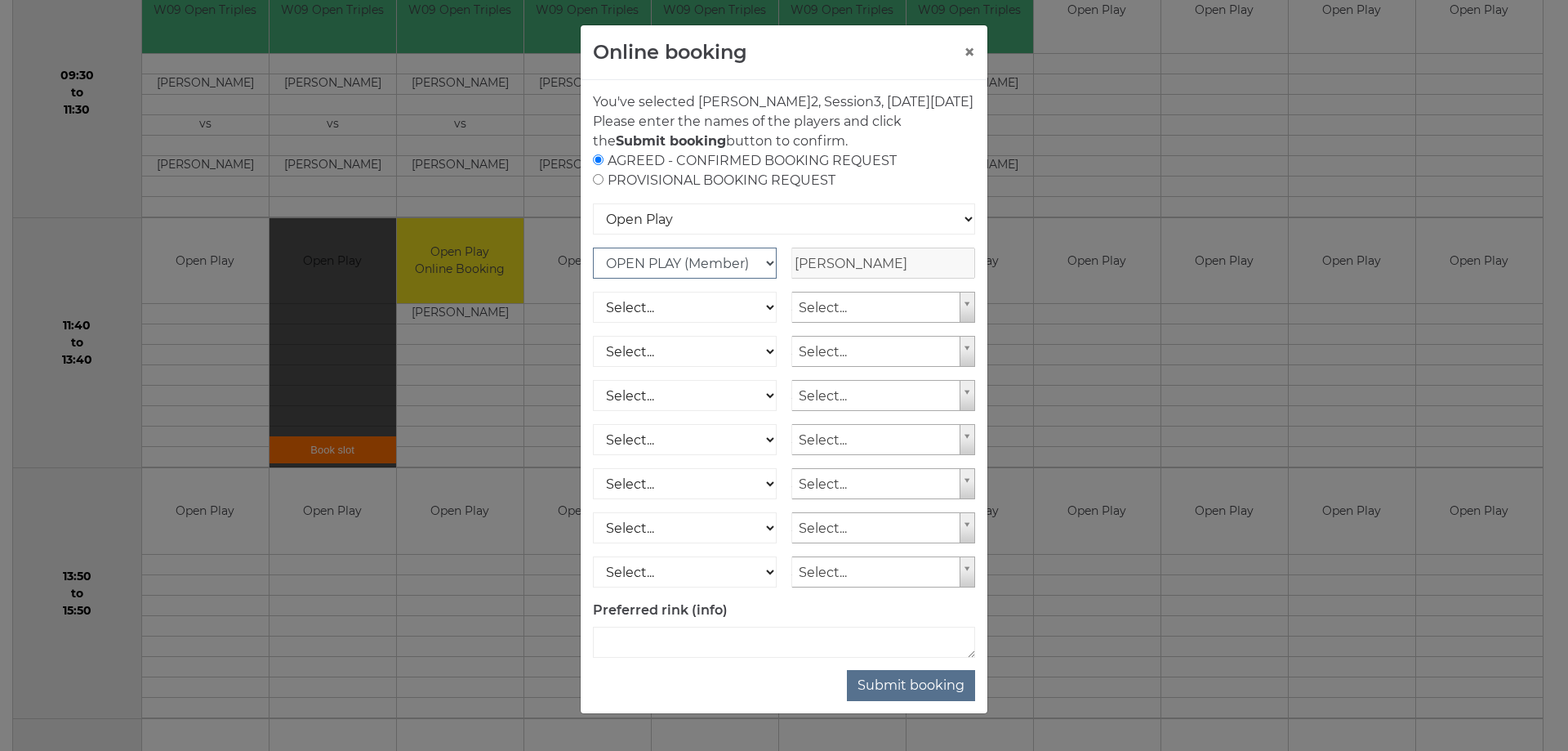
click at [702, 278] on select "OPEN PLAY (Member) SPOONS (Member) 16 - 30 Club (Member) National County (Membe…" at bounding box center [684, 263] width 184 height 31
click at [888, 701] on button "Submit booking" at bounding box center [911, 686] width 128 height 31
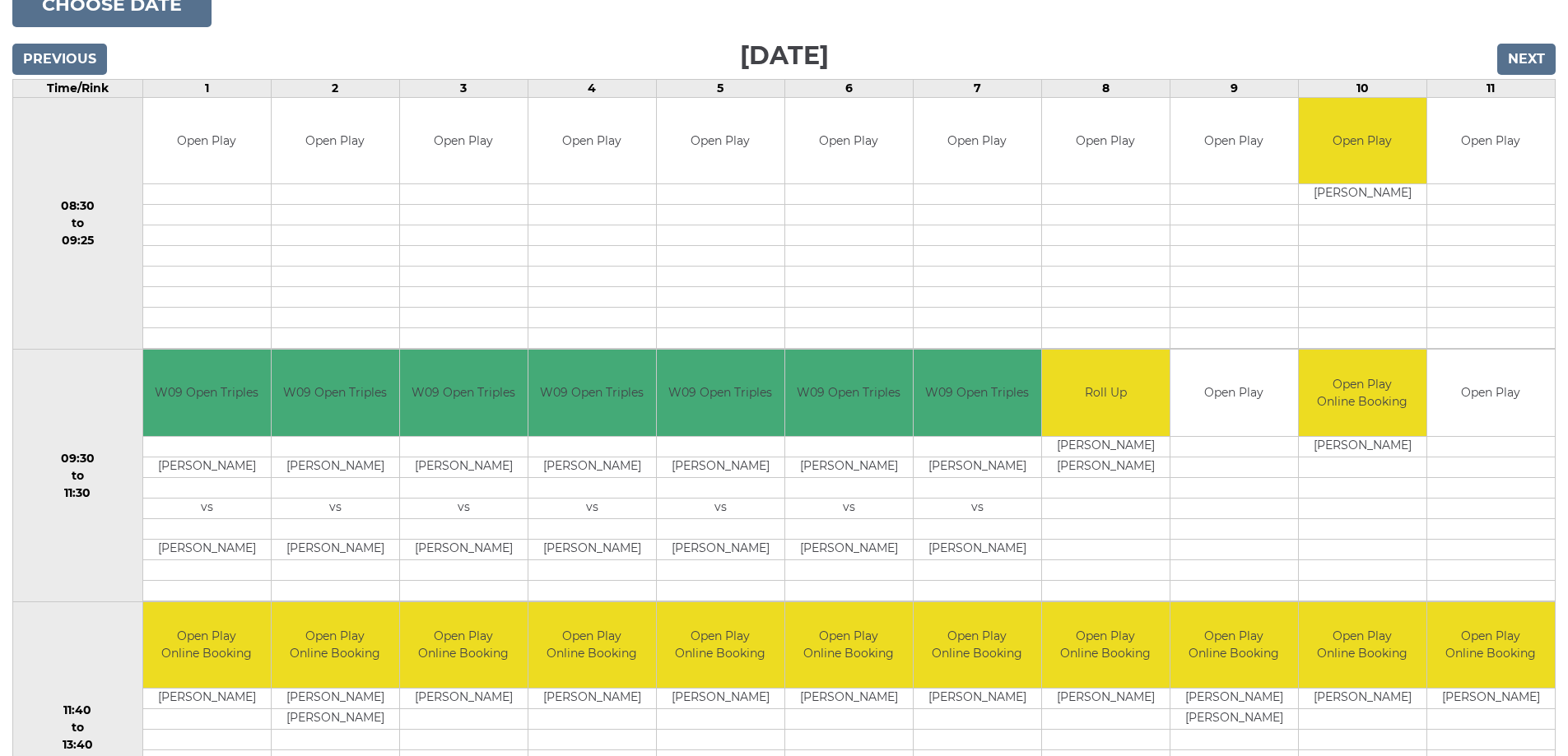
scroll to position [329, 0]
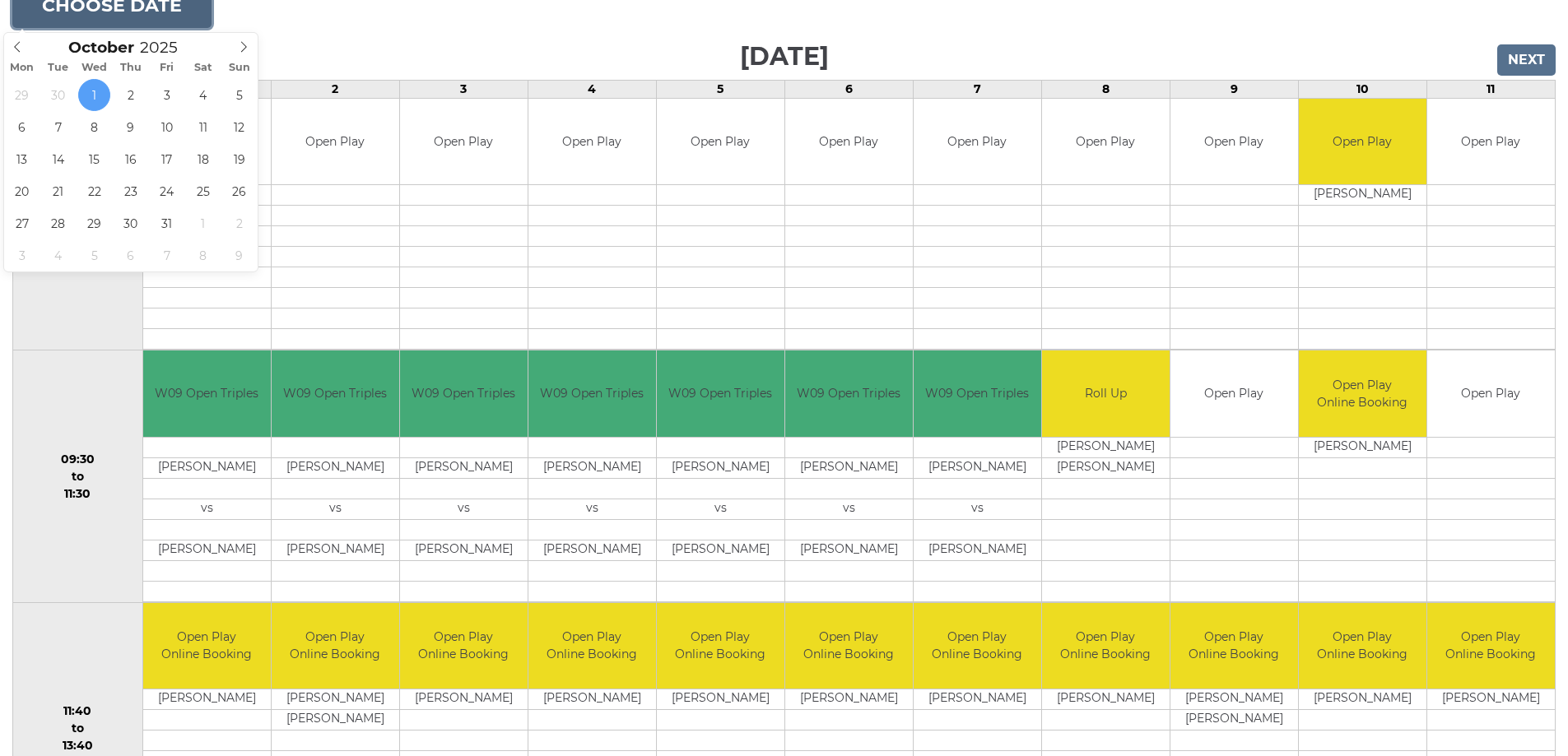
click at [94, 13] on button "Choose date" at bounding box center [111, 6] width 199 height 44
type input "2025-10-15"
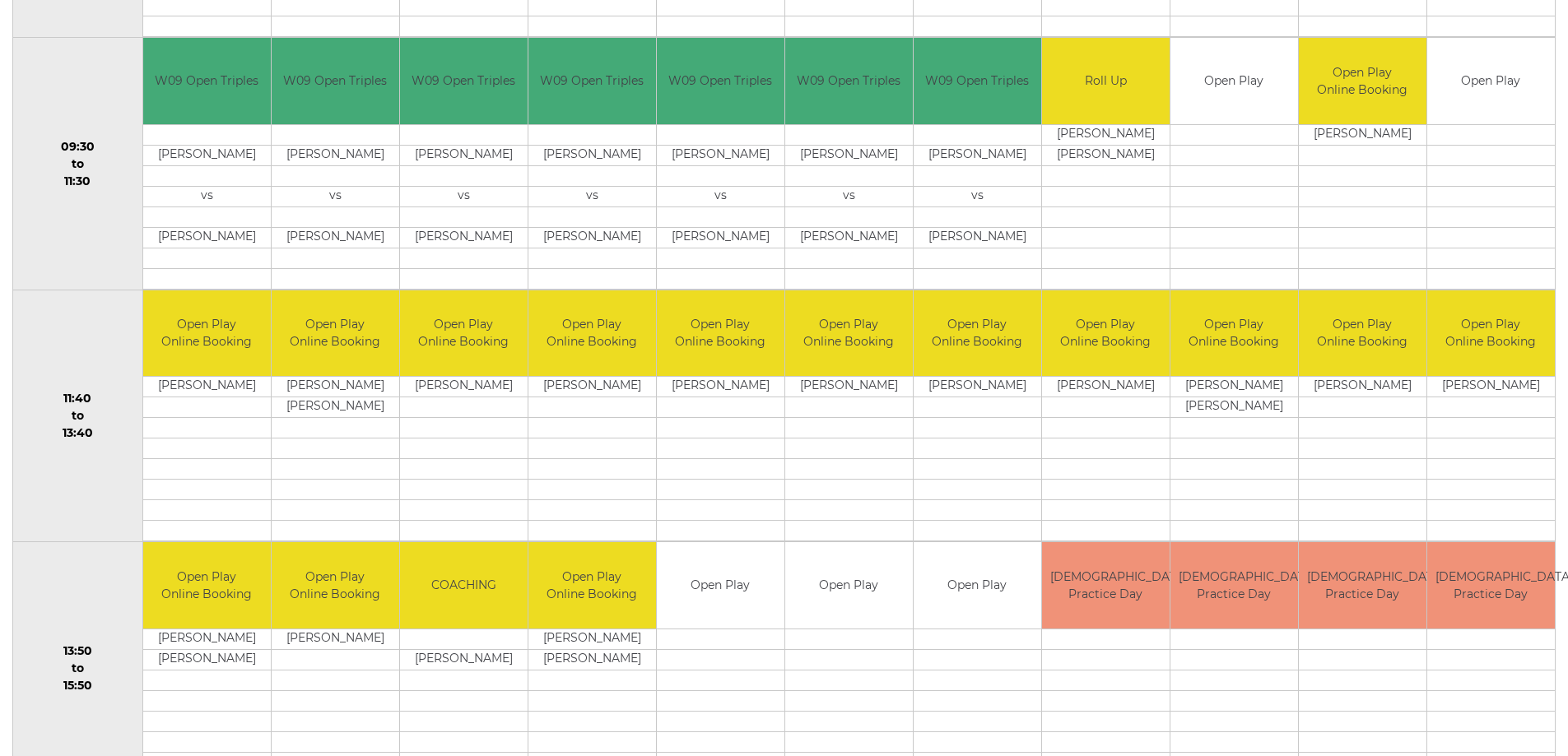
scroll to position [658, 0]
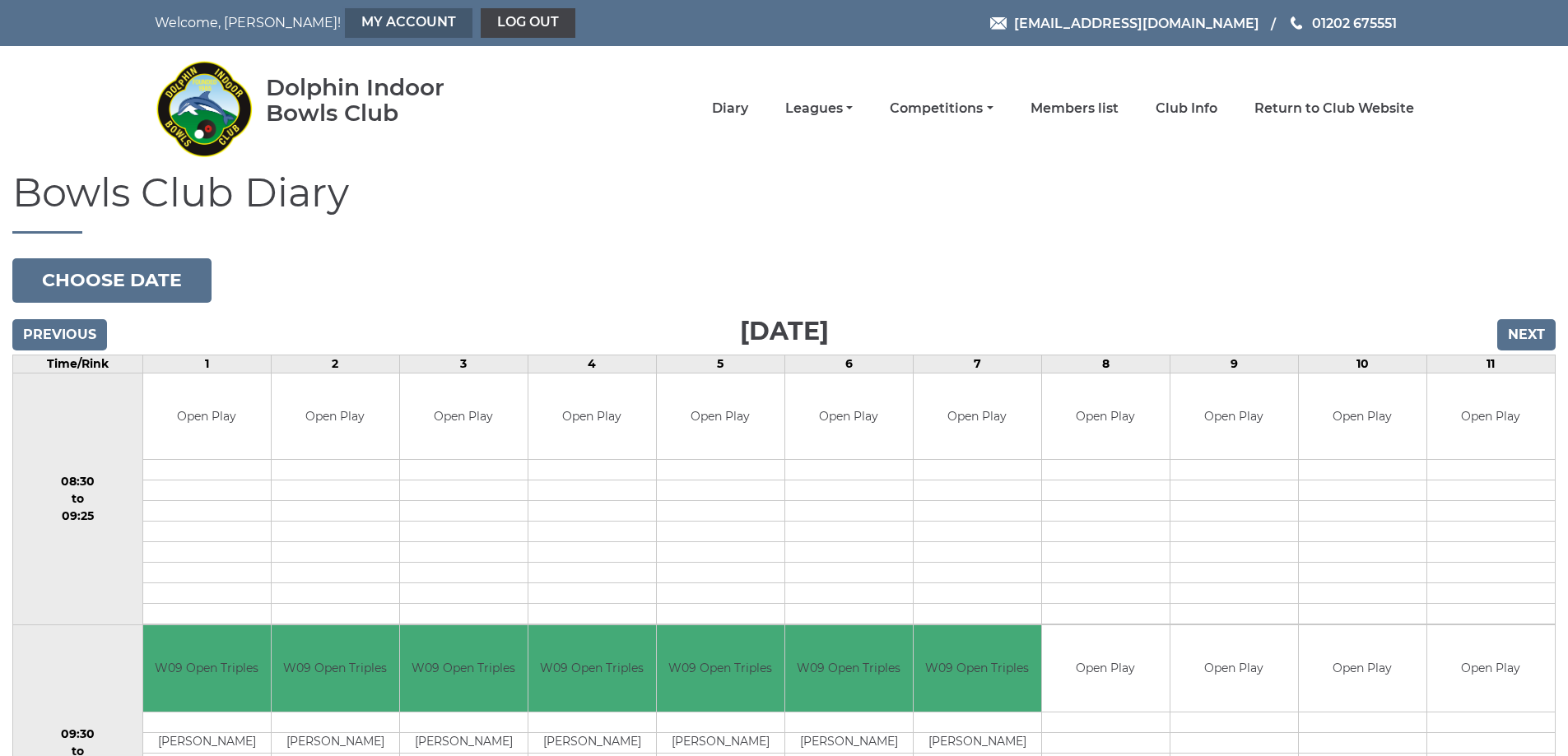
click at [352, 21] on link "My Account" at bounding box center [408, 23] width 127 height 30
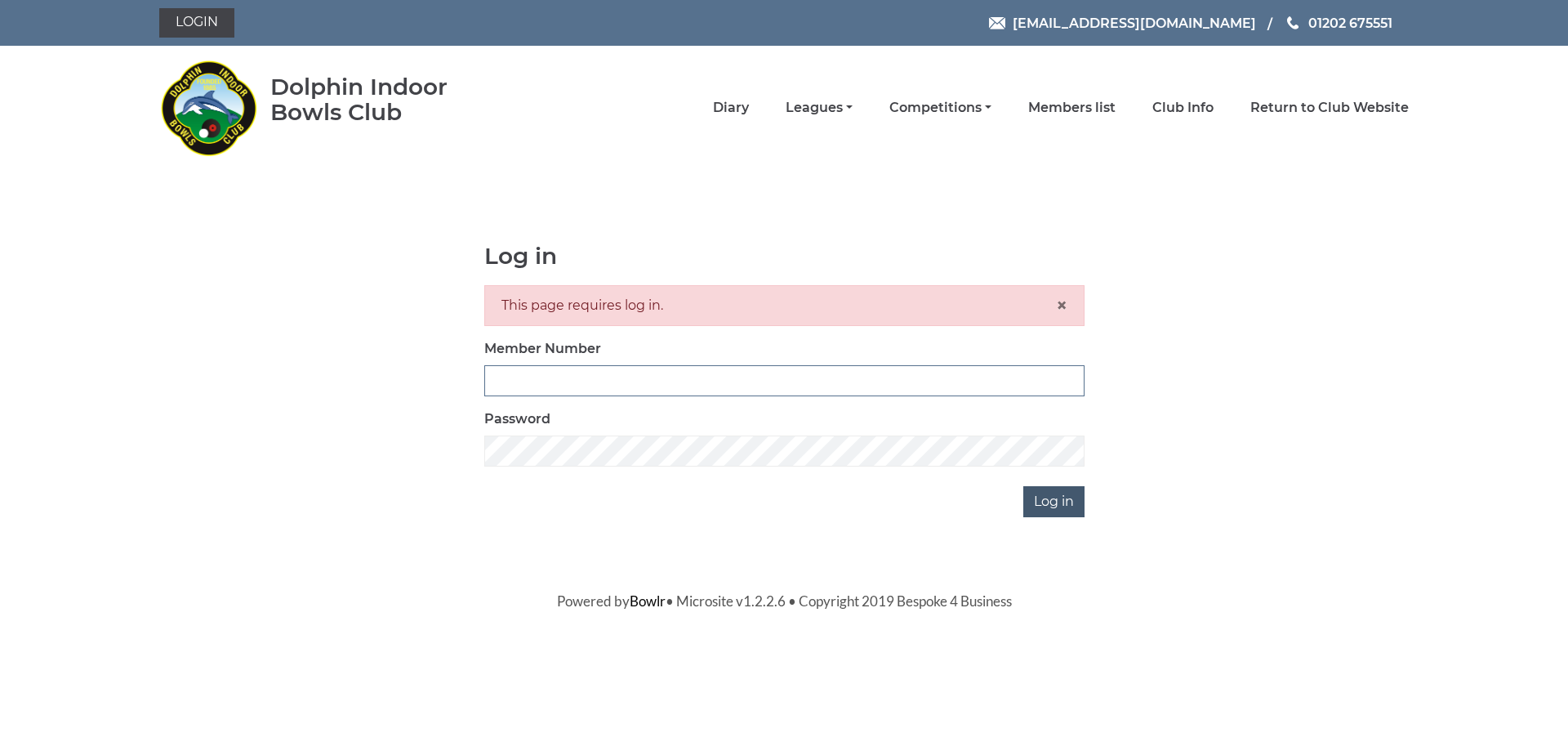
type input "3541"
click at [1046, 503] on input "Log in" at bounding box center [1054, 502] width 61 height 31
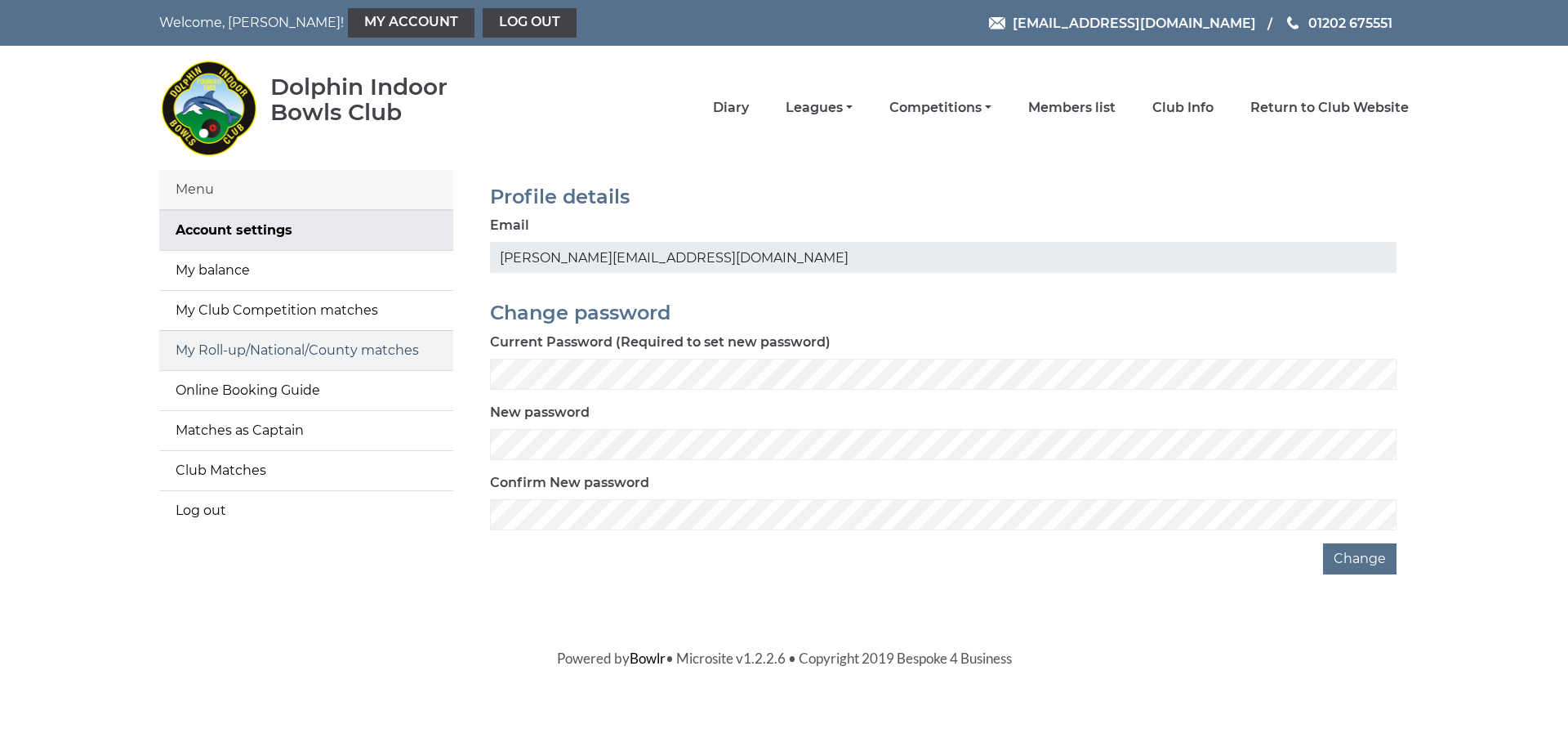
click at [295, 349] on link "My Roll-up/National/County matches" at bounding box center [306, 350] width 294 height 39
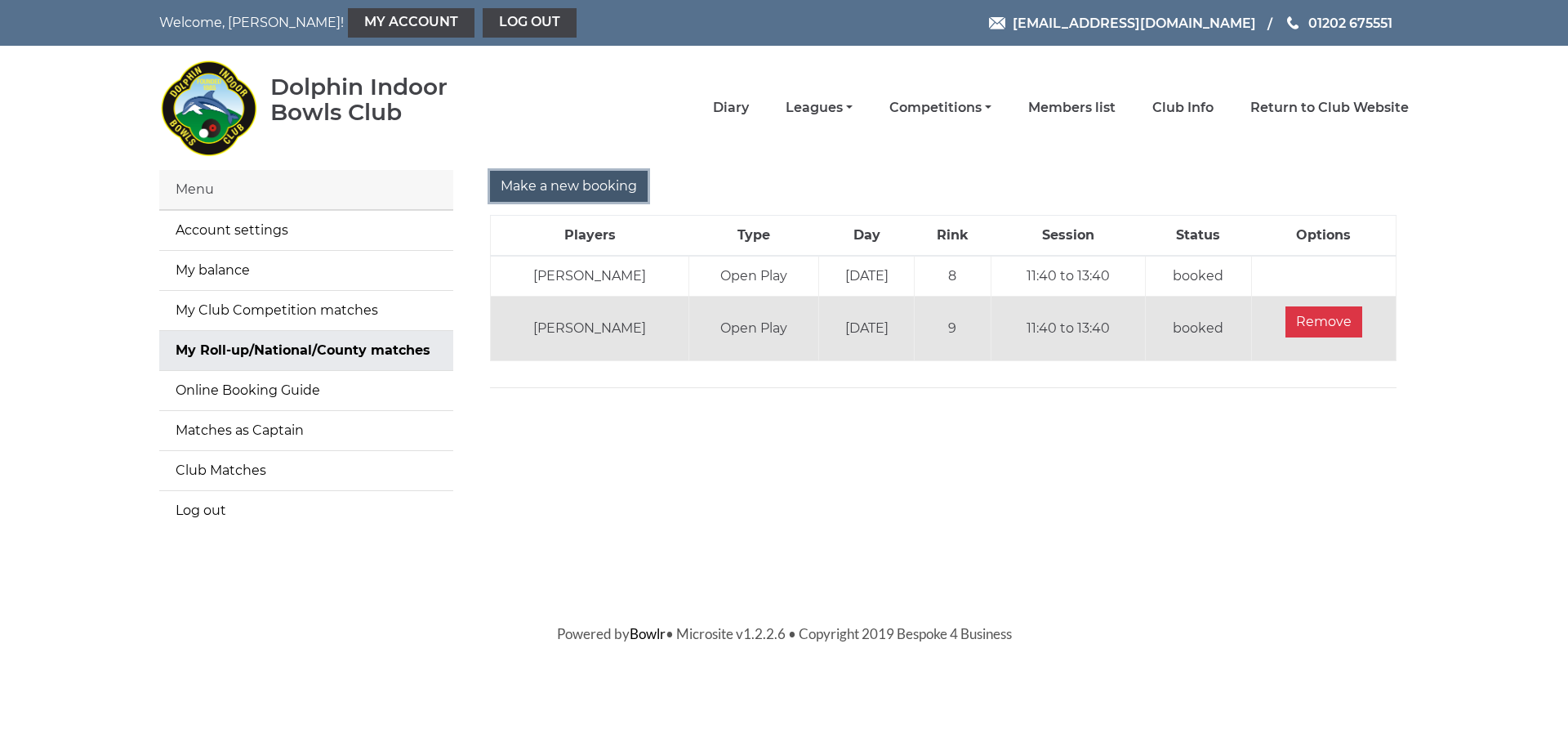
click at [557, 191] on input "Make a new booking" at bounding box center [569, 186] width 158 height 31
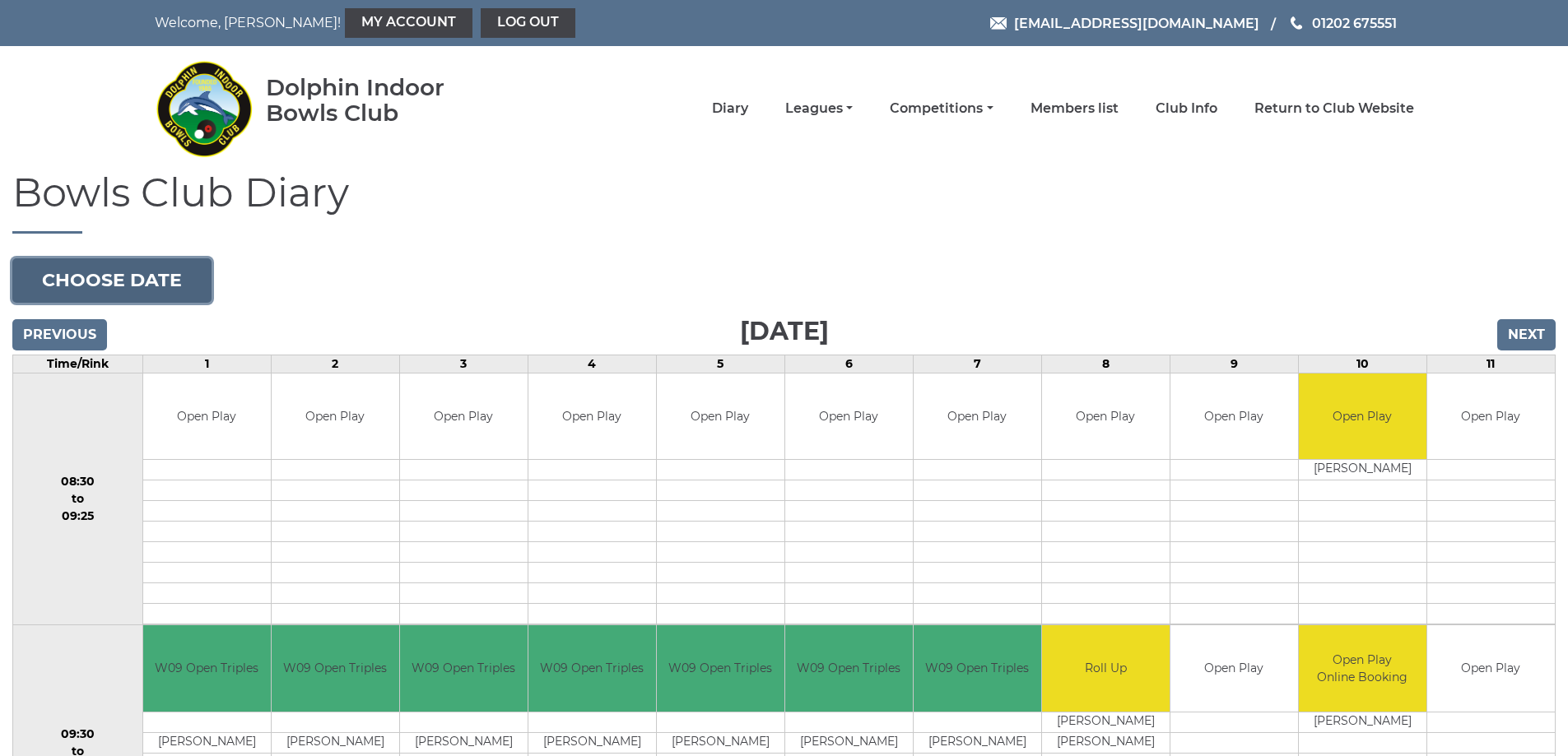
click at [138, 274] on button "Choose date" at bounding box center [111, 280] width 199 height 44
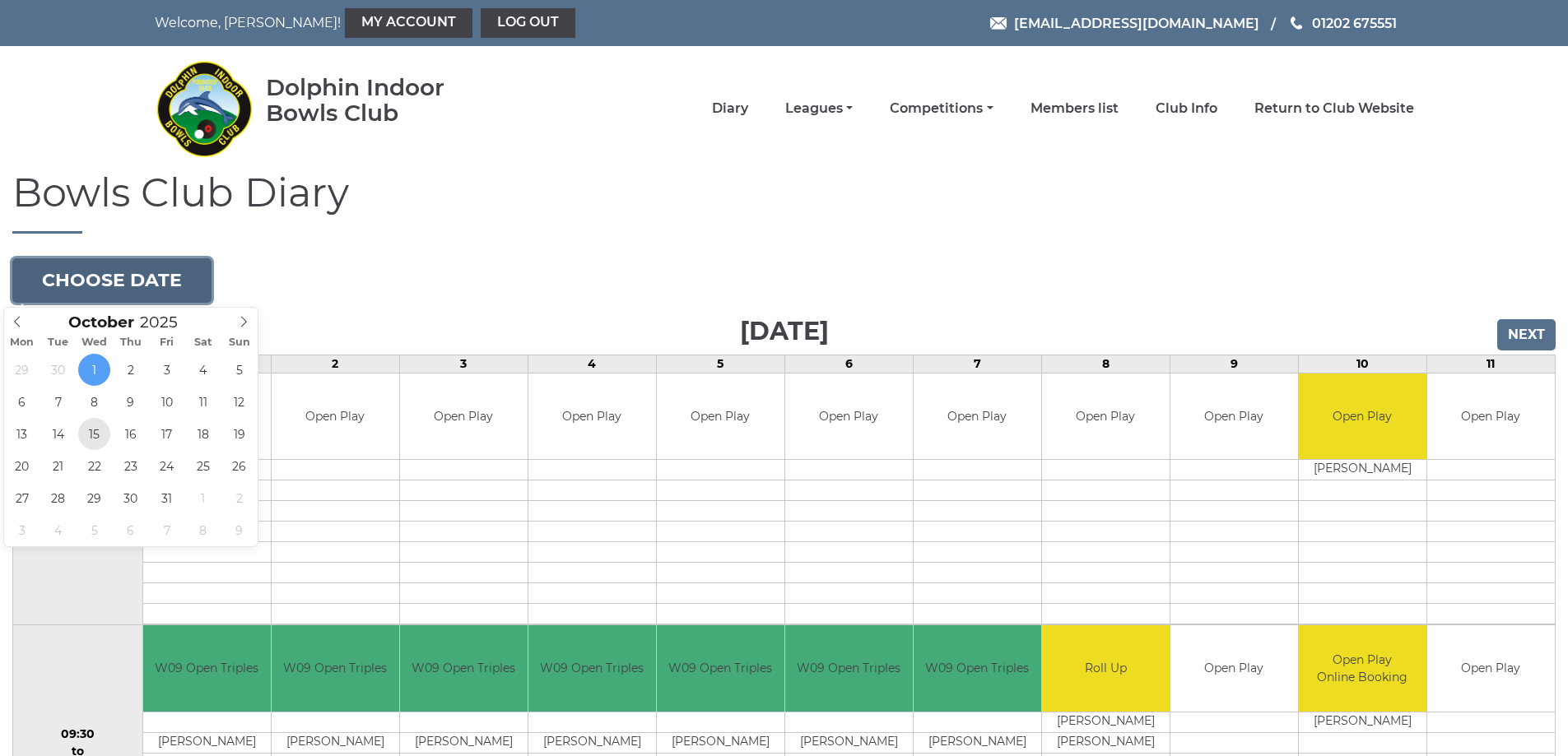
type input "2025-10-15"
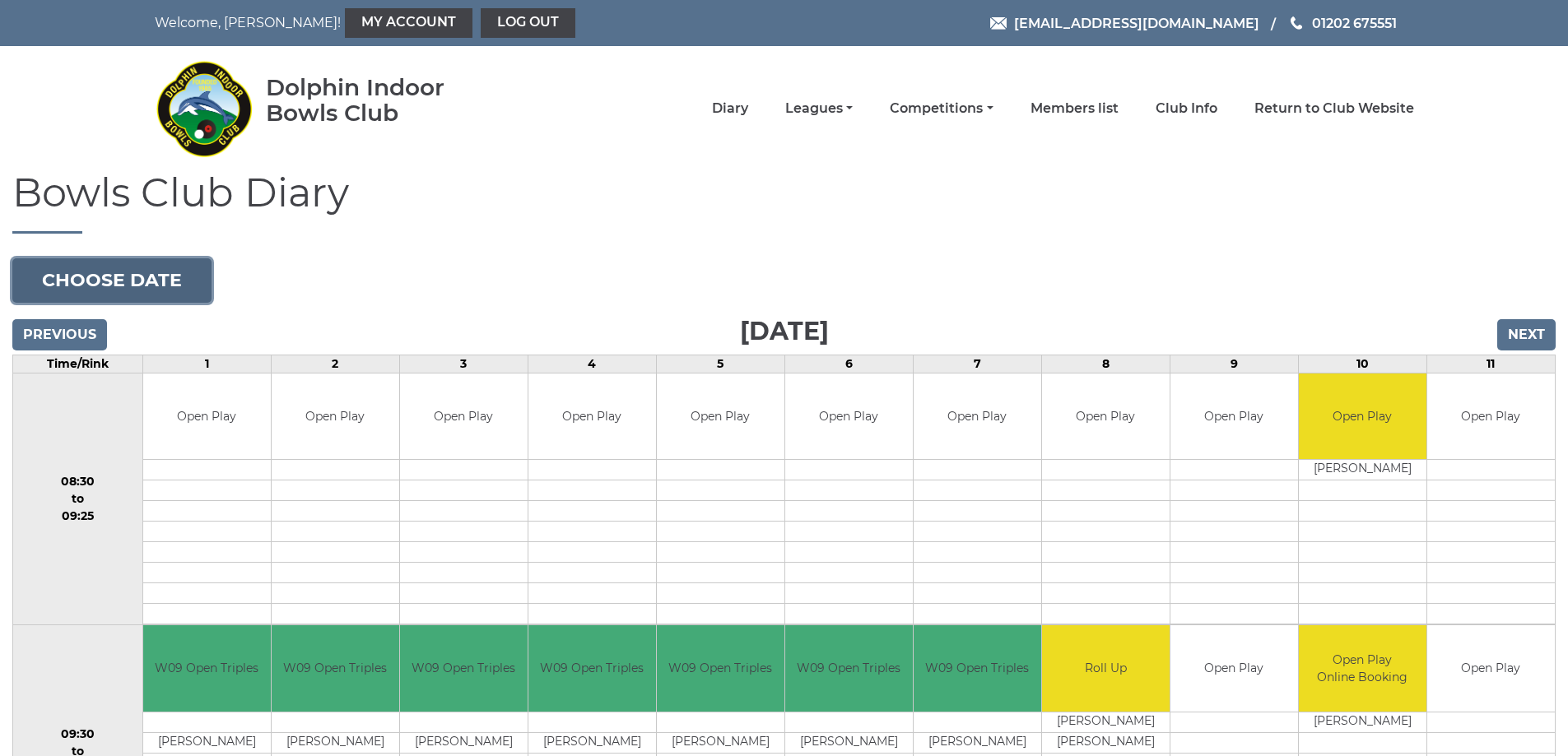
click at [173, 284] on button "Choose date" at bounding box center [111, 280] width 199 height 44
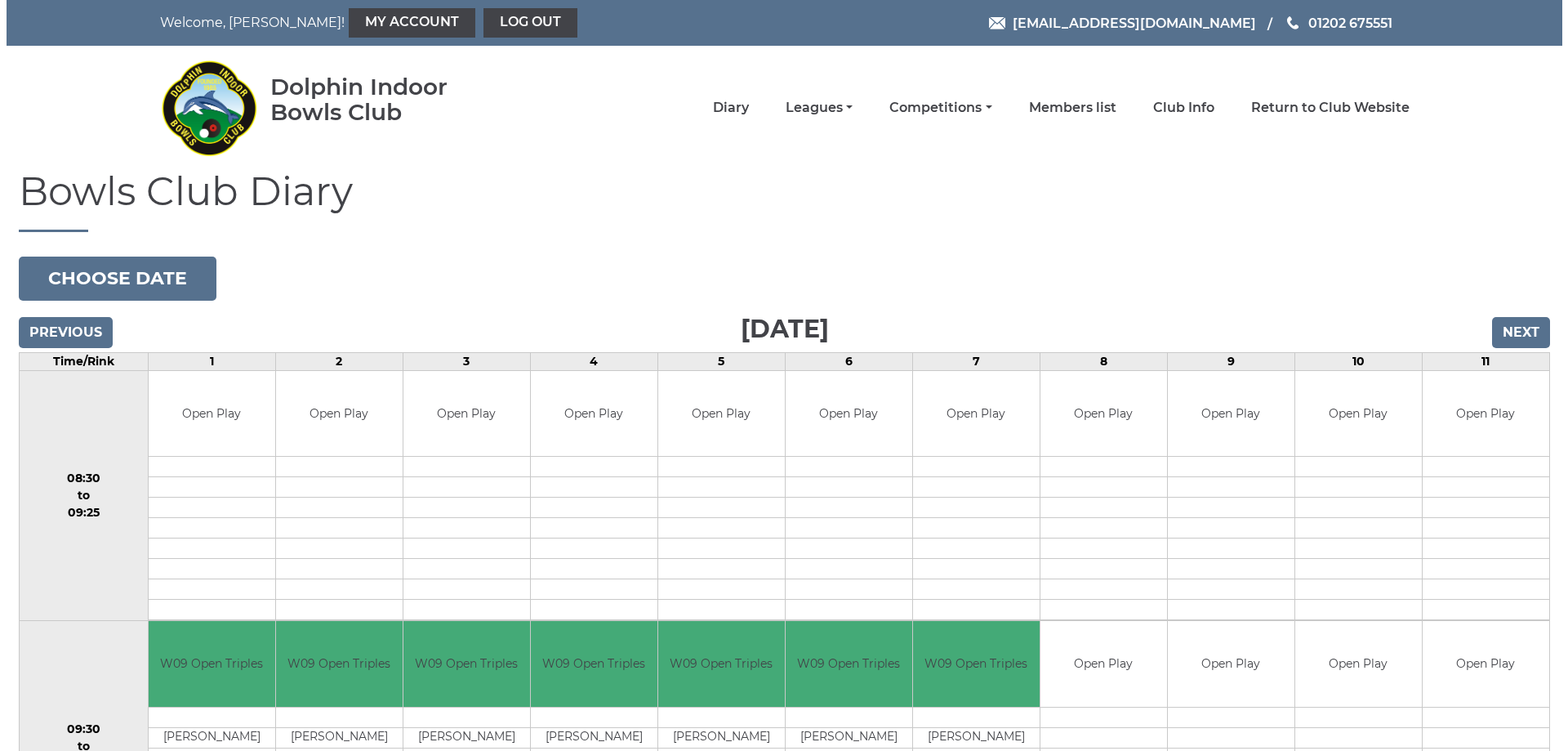
scroll to position [572, 0]
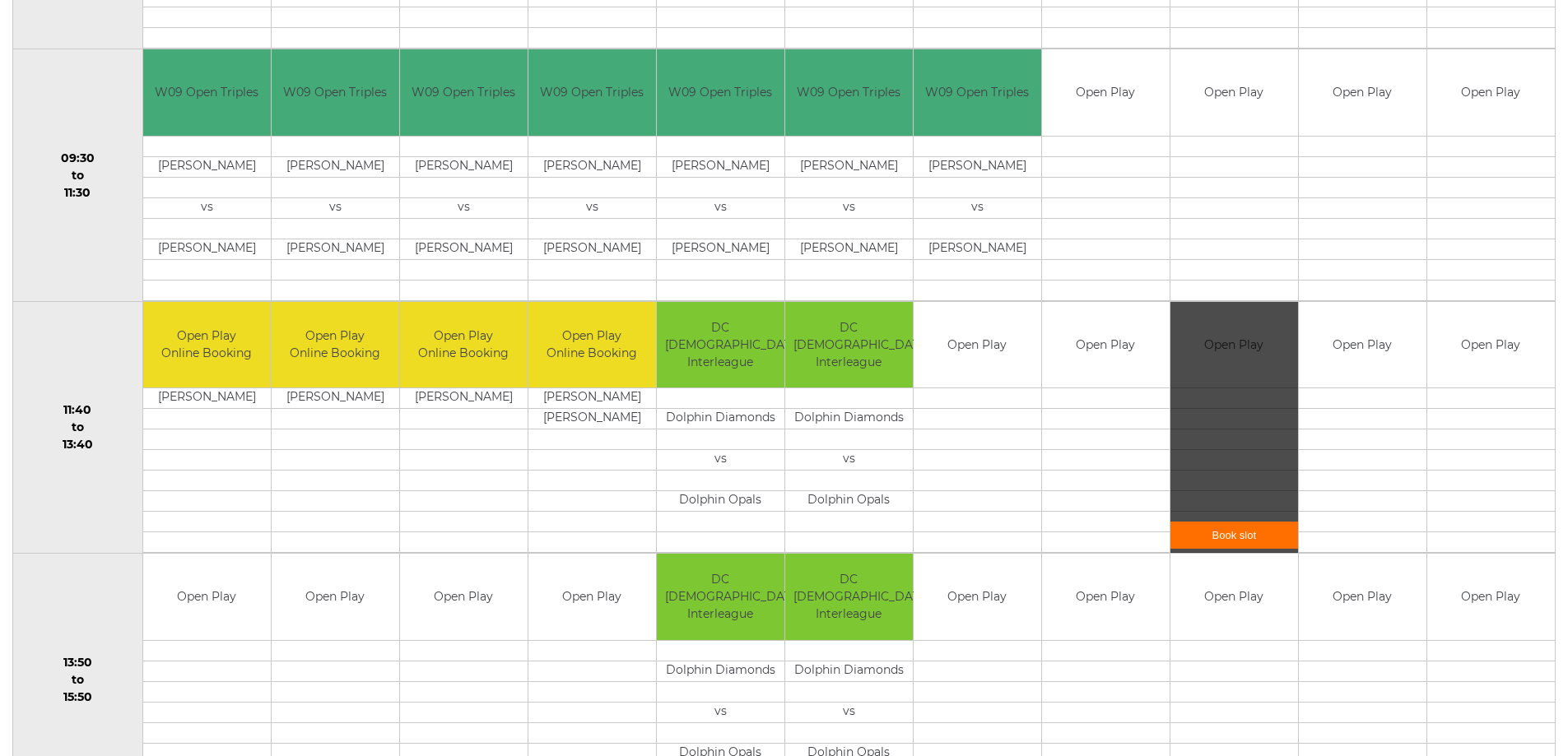
click at [1222, 533] on link "Book slot" at bounding box center [1234, 536] width 127 height 27
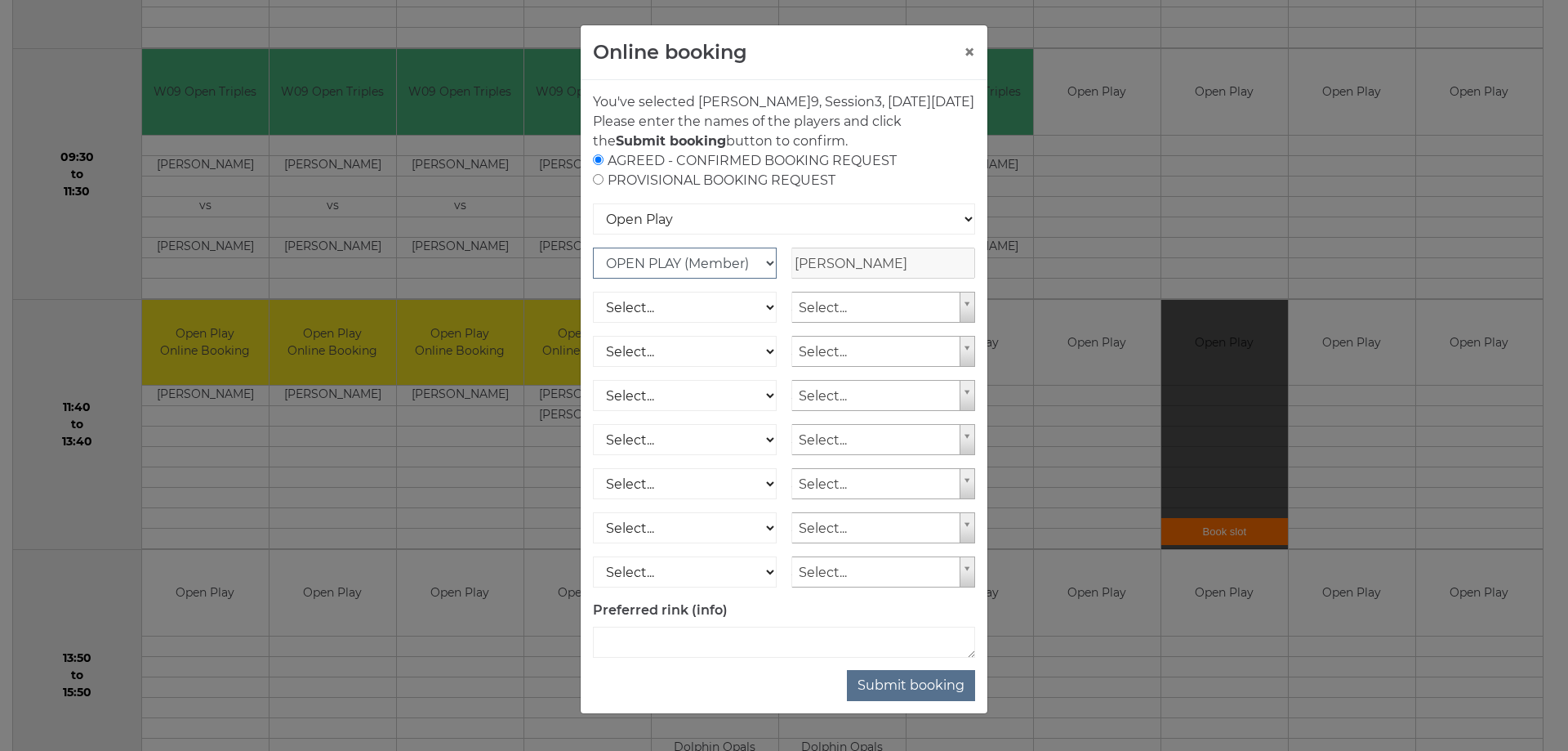
click at [724, 278] on select "OPEN PLAY (Member) SPOONS (Member) 16 - 30 Club (Member) National County (Membe…" at bounding box center [684, 263] width 184 height 31
click at [901, 694] on button "Submit booking" at bounding box center [911, 686] width 128 height 31
